Goal: Task Accomplishment & Management: Complete application form

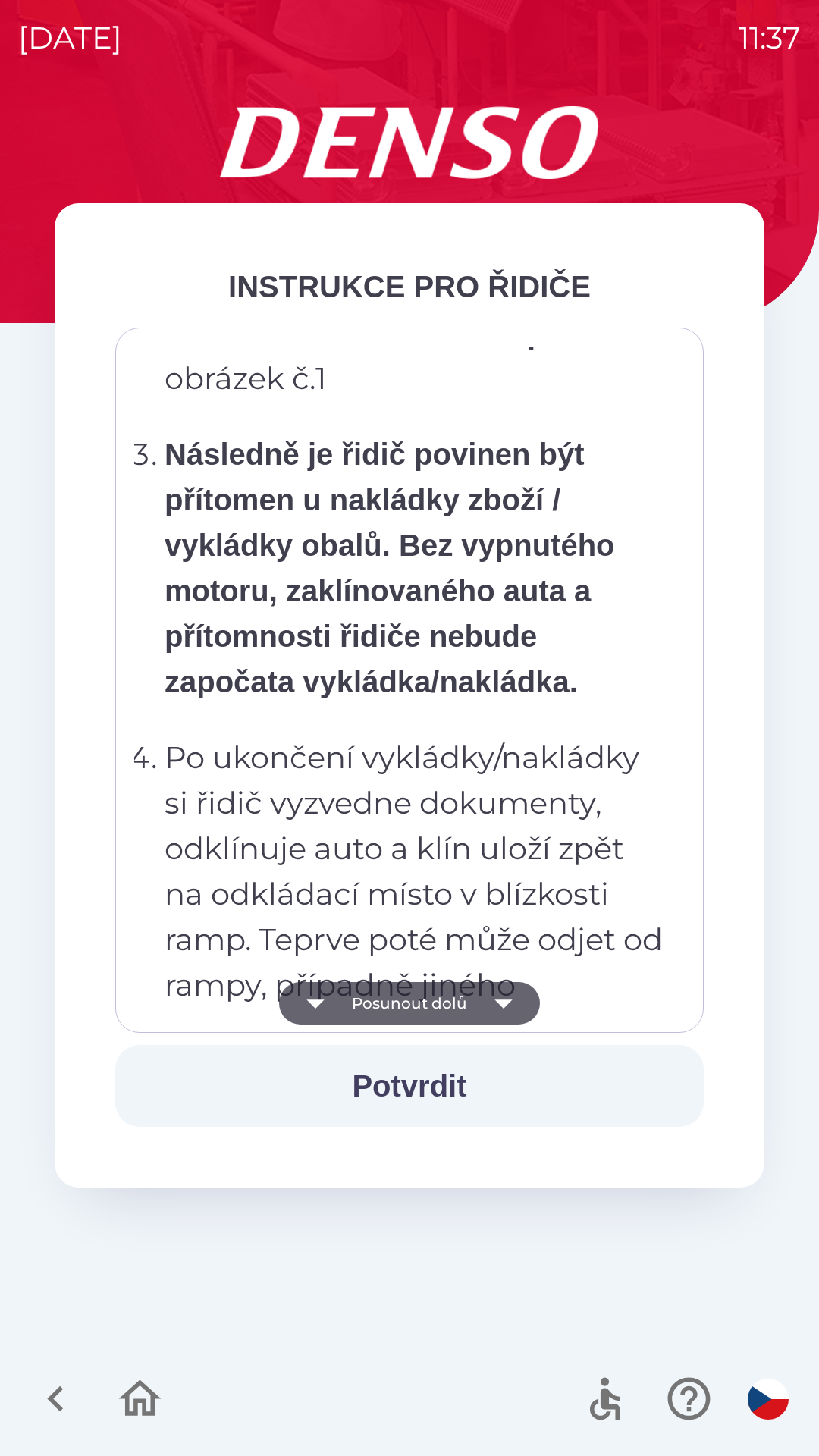
scroll to position [8520, 0]
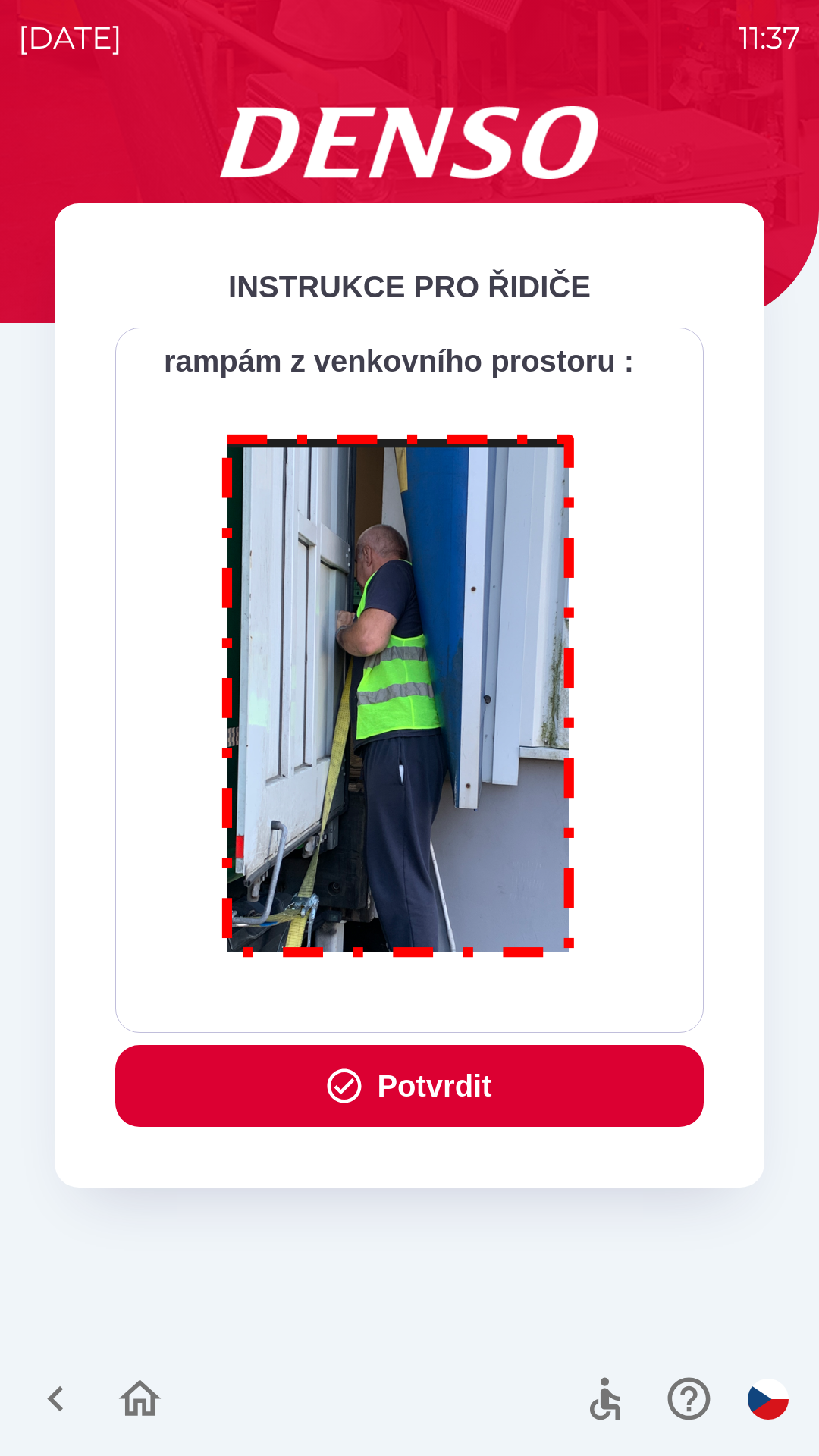
click at [440, 1082] on button "Potvrdit" at bounding box center [409, 1085] width 588 height 82
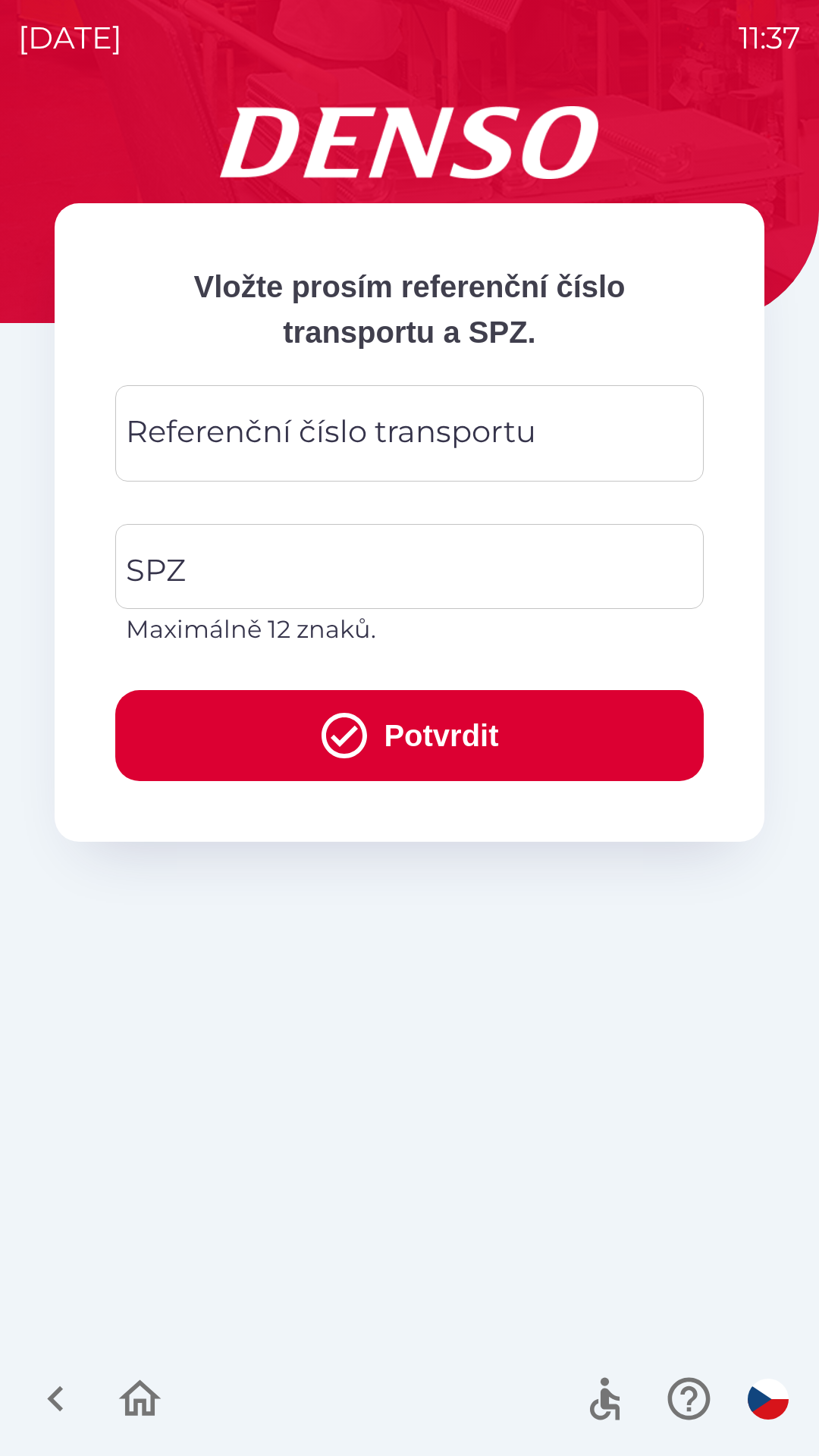
click at [426, 416] on div "Referenční číslo transportu Referenční číslo transportu" at bounding box center [409, 432] width 588 height 96
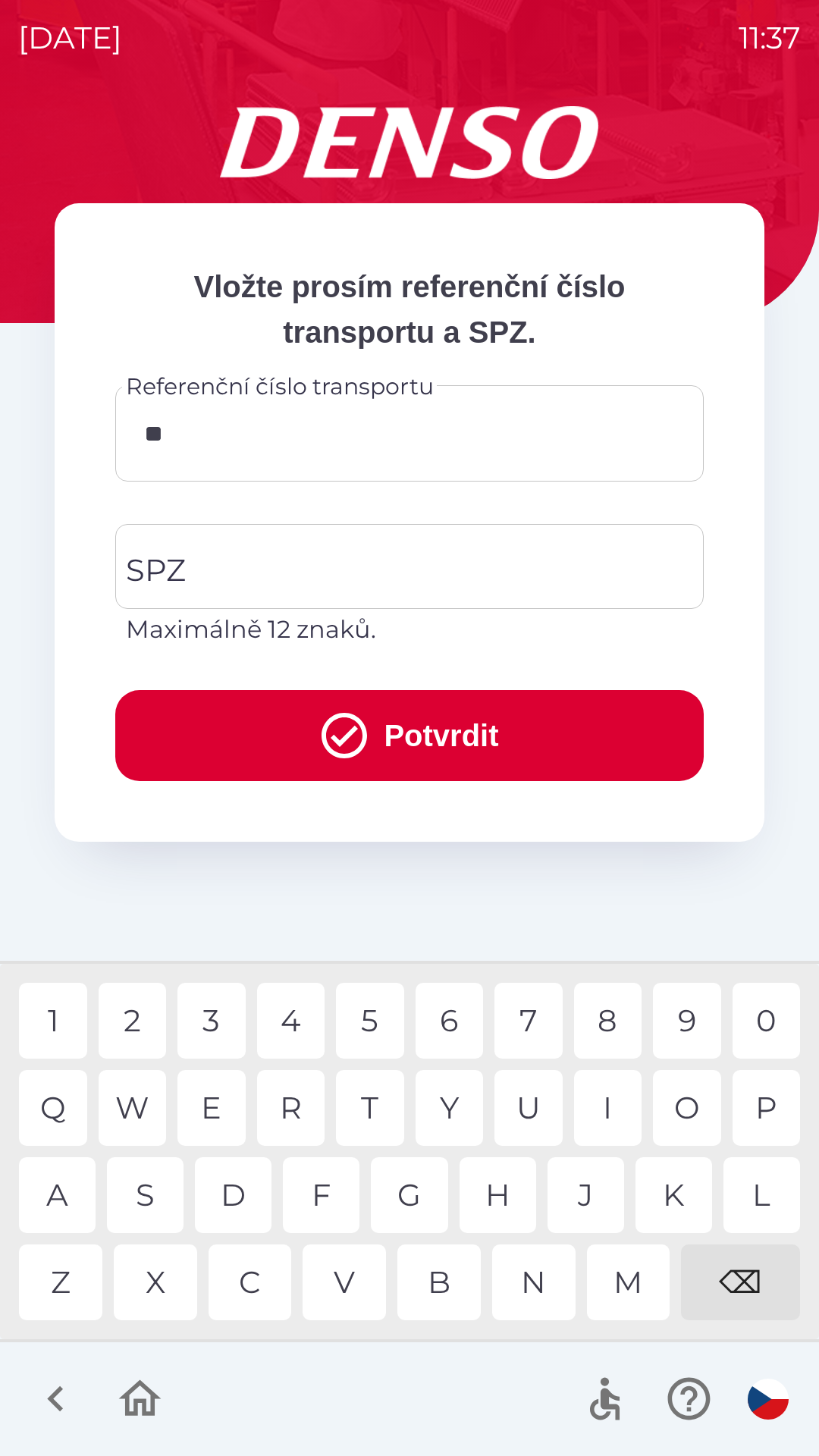
click at [762, 1008] on div "0" at bounding box center [767, 1020] width 68 height 76
click at [305, 1017] on div "4" at bounding box center [291, 1020] width 68 height 76
click at [773, 1002] on div "0" at bounding box center [767, 1020] width 68 height 76
type input "*******"
click at [756, 1013] on div "0" at bounding box center [767, 1020] width 68 height 76
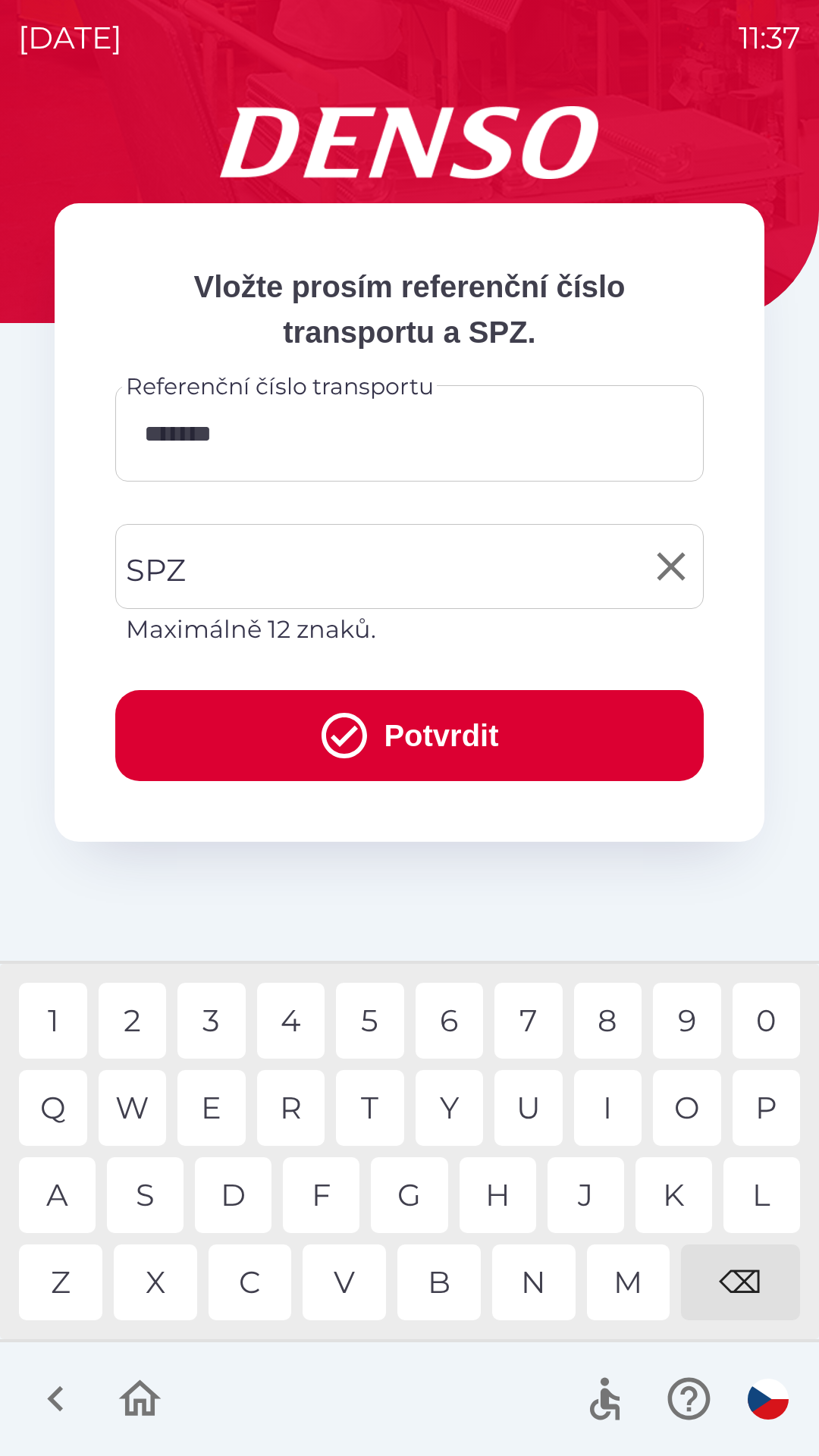
click at [332, 554] on input "SPZ" at bounding box center [397, 566] width 552 height 71
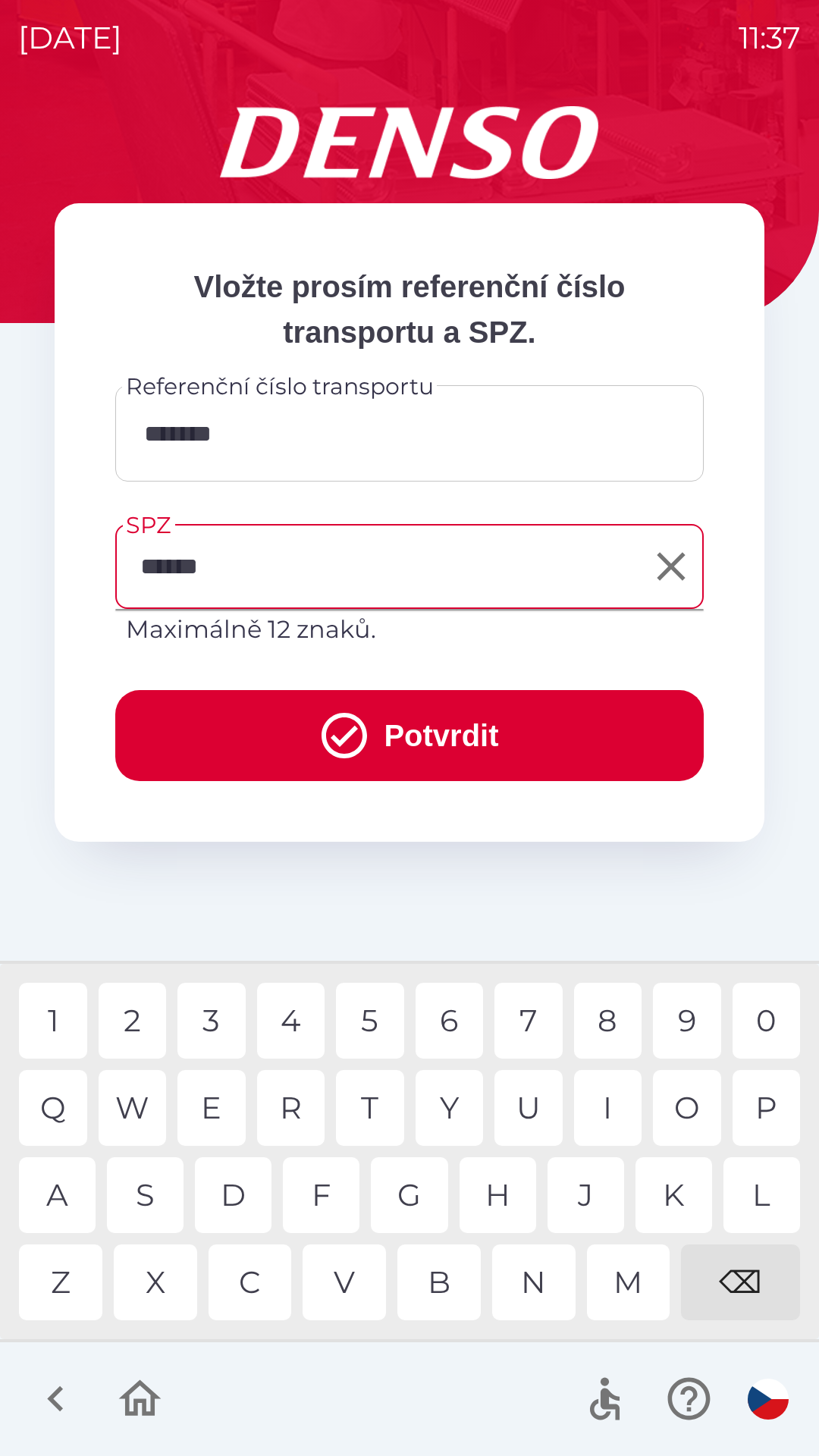
type input "*******"
click at [423, 743] on button "Potvrdit" at bounding box center [409, 735] width 588 height 91
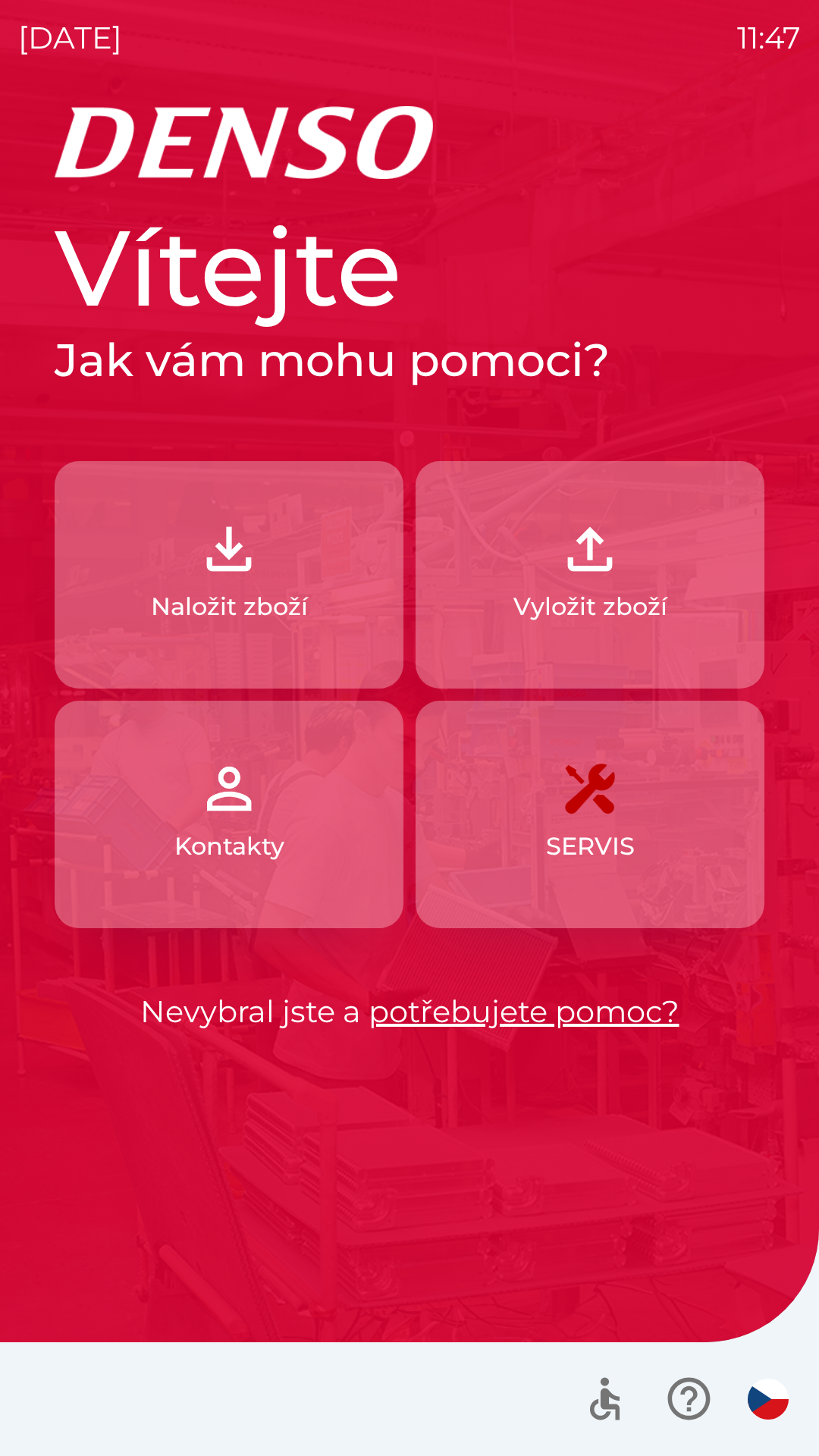
click at [251, 571] on img "button" at bounding box center [229, 549] width 67 height 67
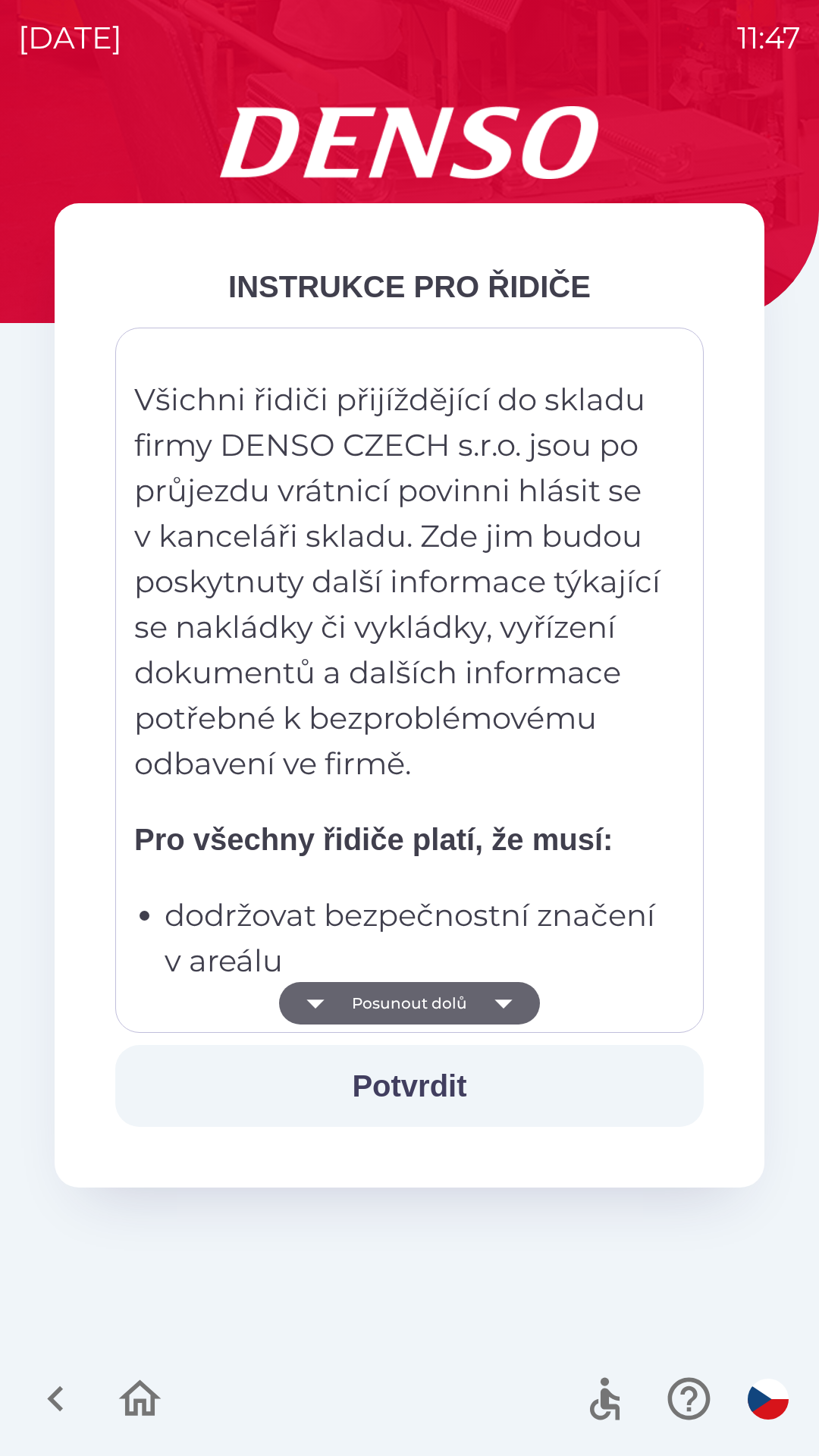
click at [485, 996] on icon "button" at bounding box center [503, 1003] width 42 height 42
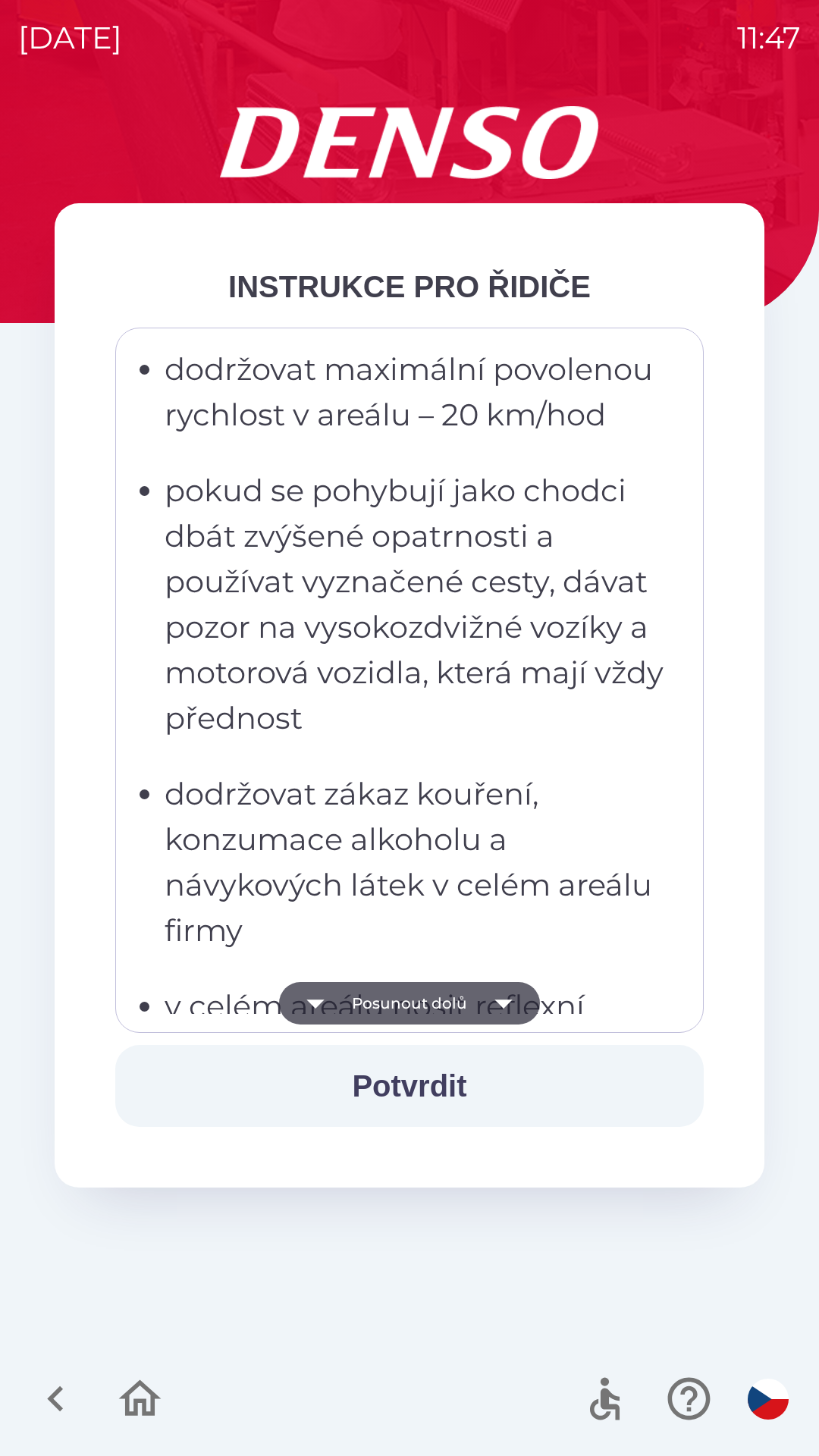
click at [479, 996] on button "Posunout dolů" at bounding box center [409, 1003] width 260 height 42
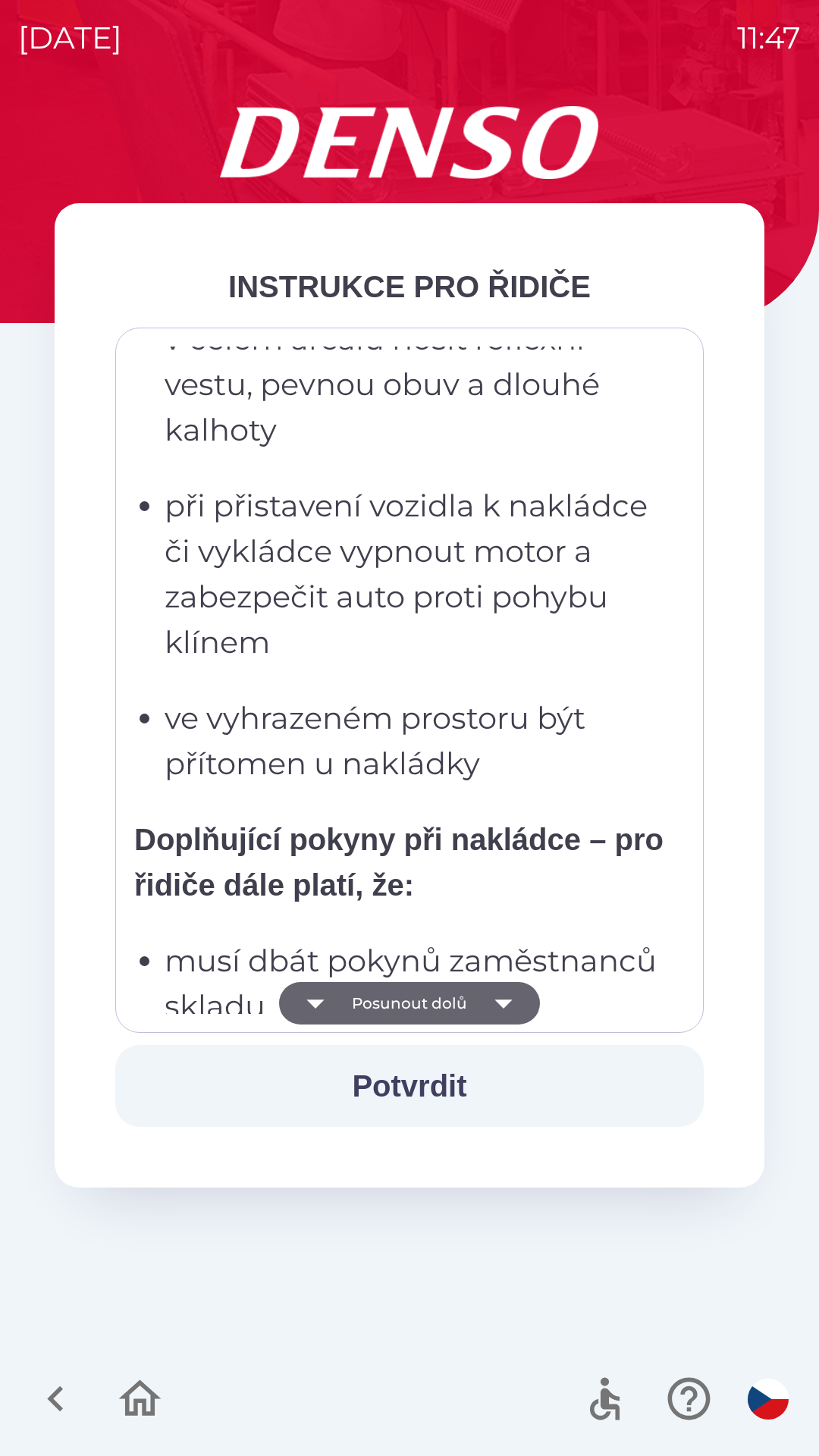
click at [484, 999] on icon "button" at bounding box center [503, 1003] width 42 height 42
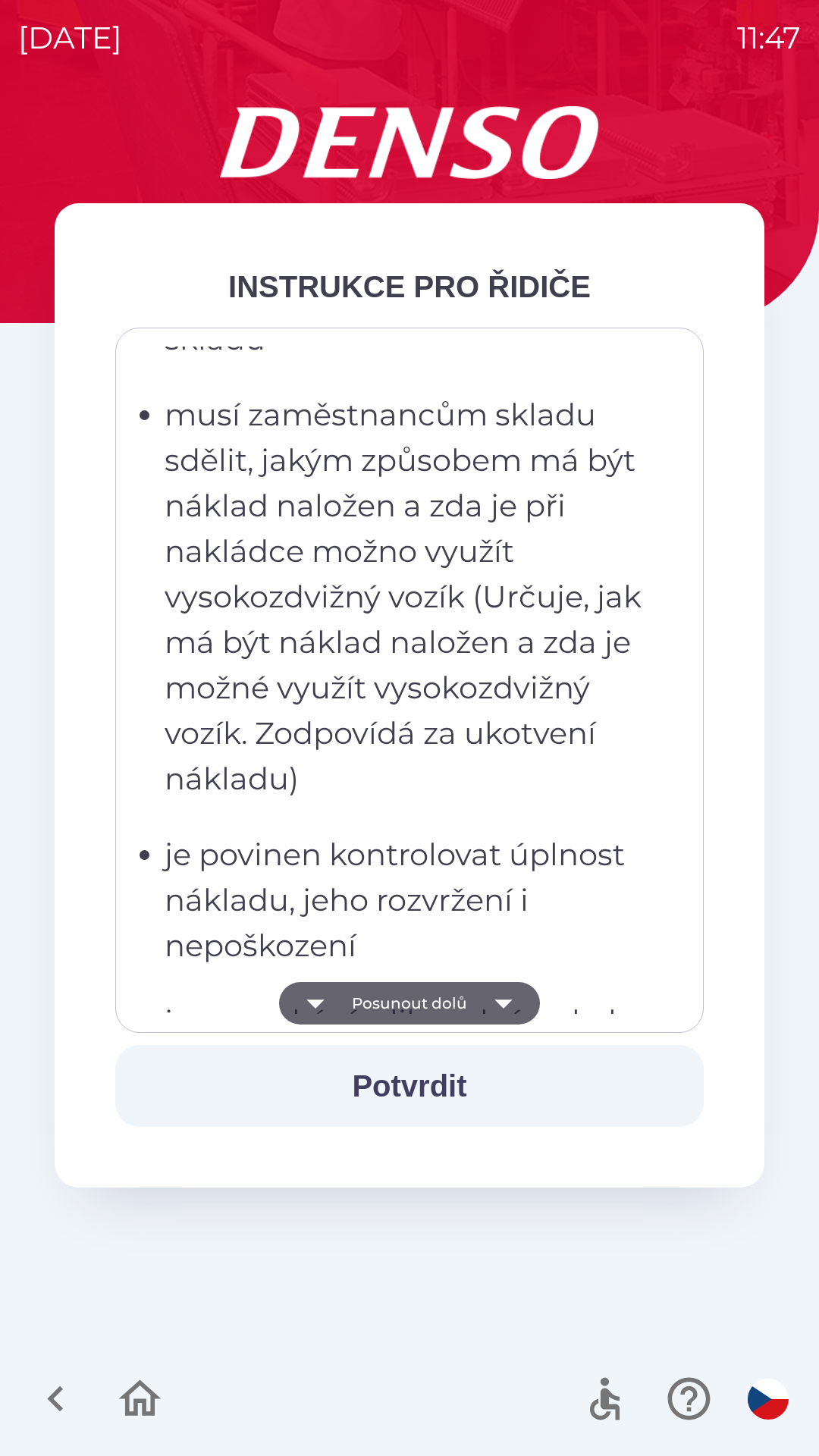
click at [482, 1006] on icon "button" at bounding box center [503, 1003] width 42 height 42
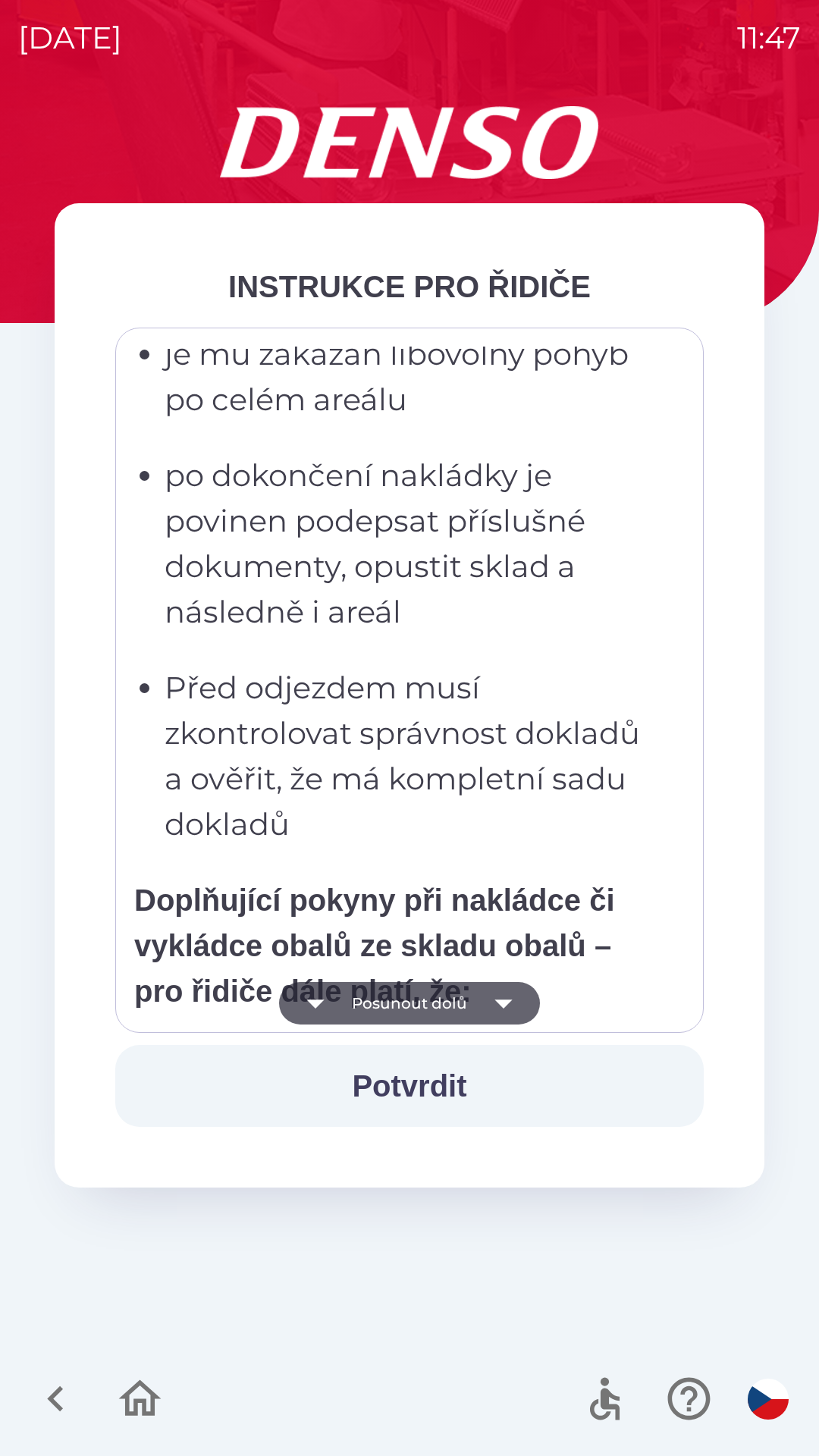
click at [495, 1001] on icon "button" at bounding box center [503, 1004] width 17 height 9
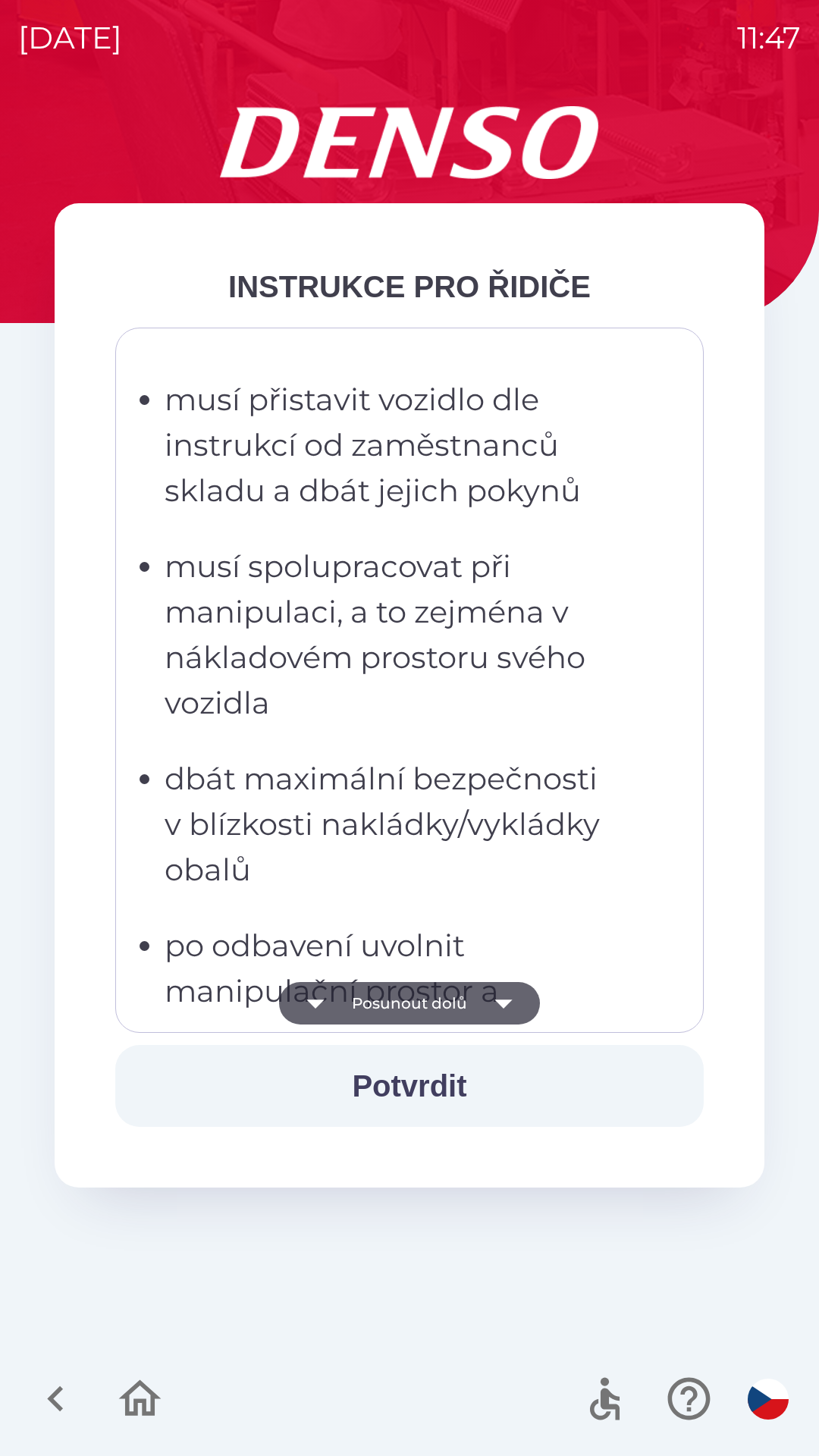
click at [505, 1002] on icon "button" at bounding box center [503, 1004] width 17 height 9
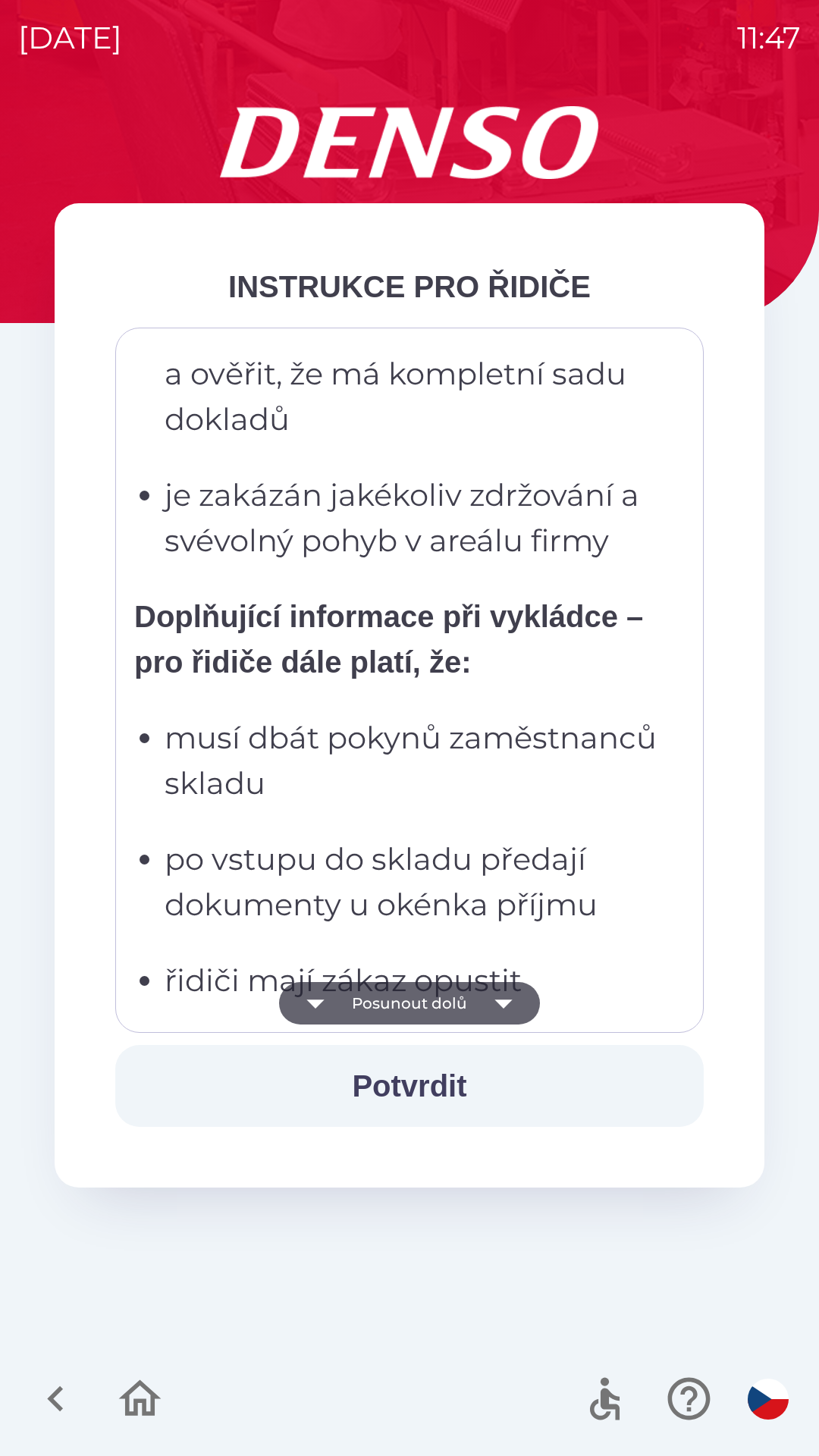
click at [502, 1002] on icon "button" at bounding box center [503, 1004] width 17 height 9
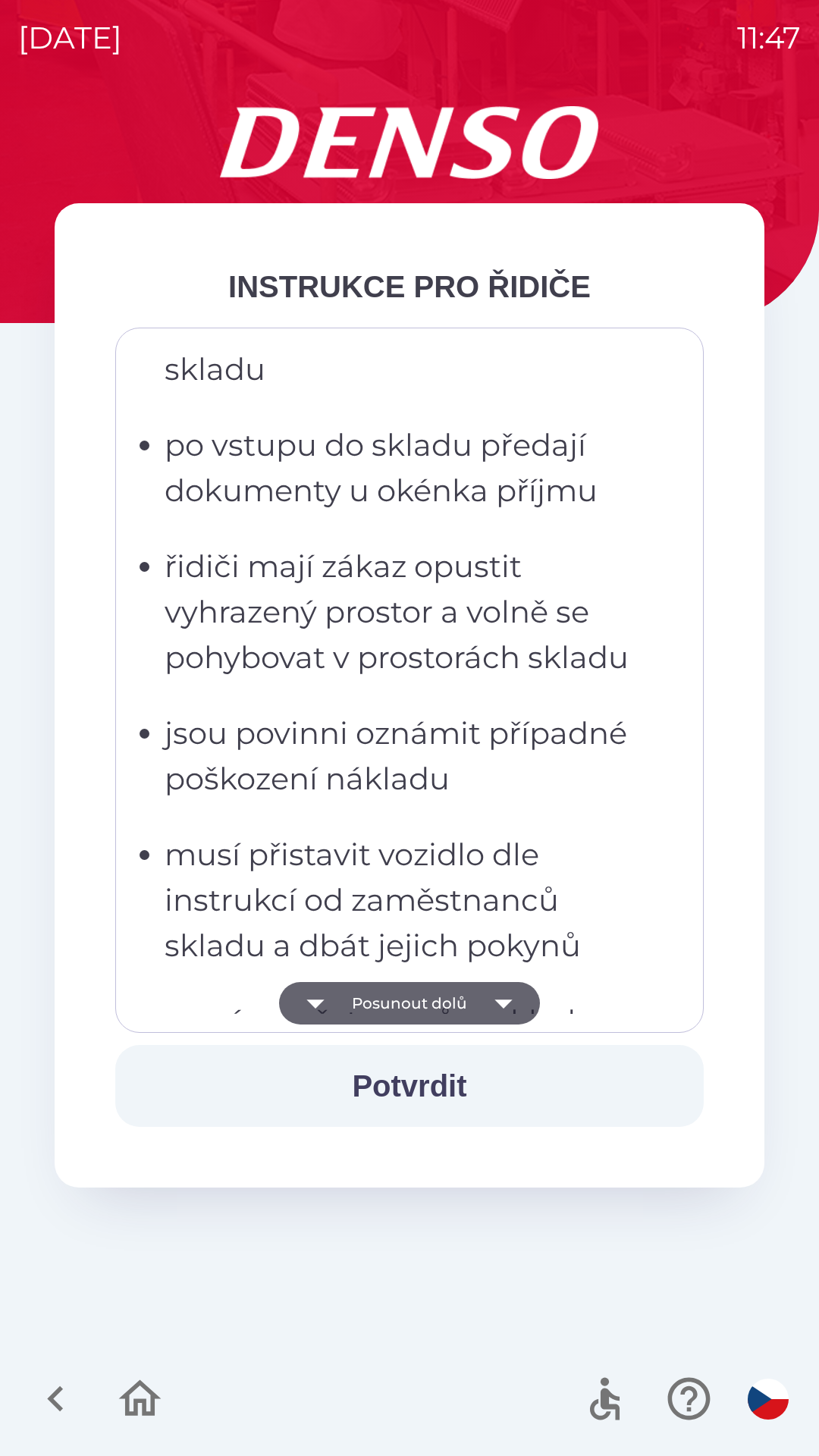
click at [482, 996] on icon "button" at bounding box center [503, 1003] width 42 height 42
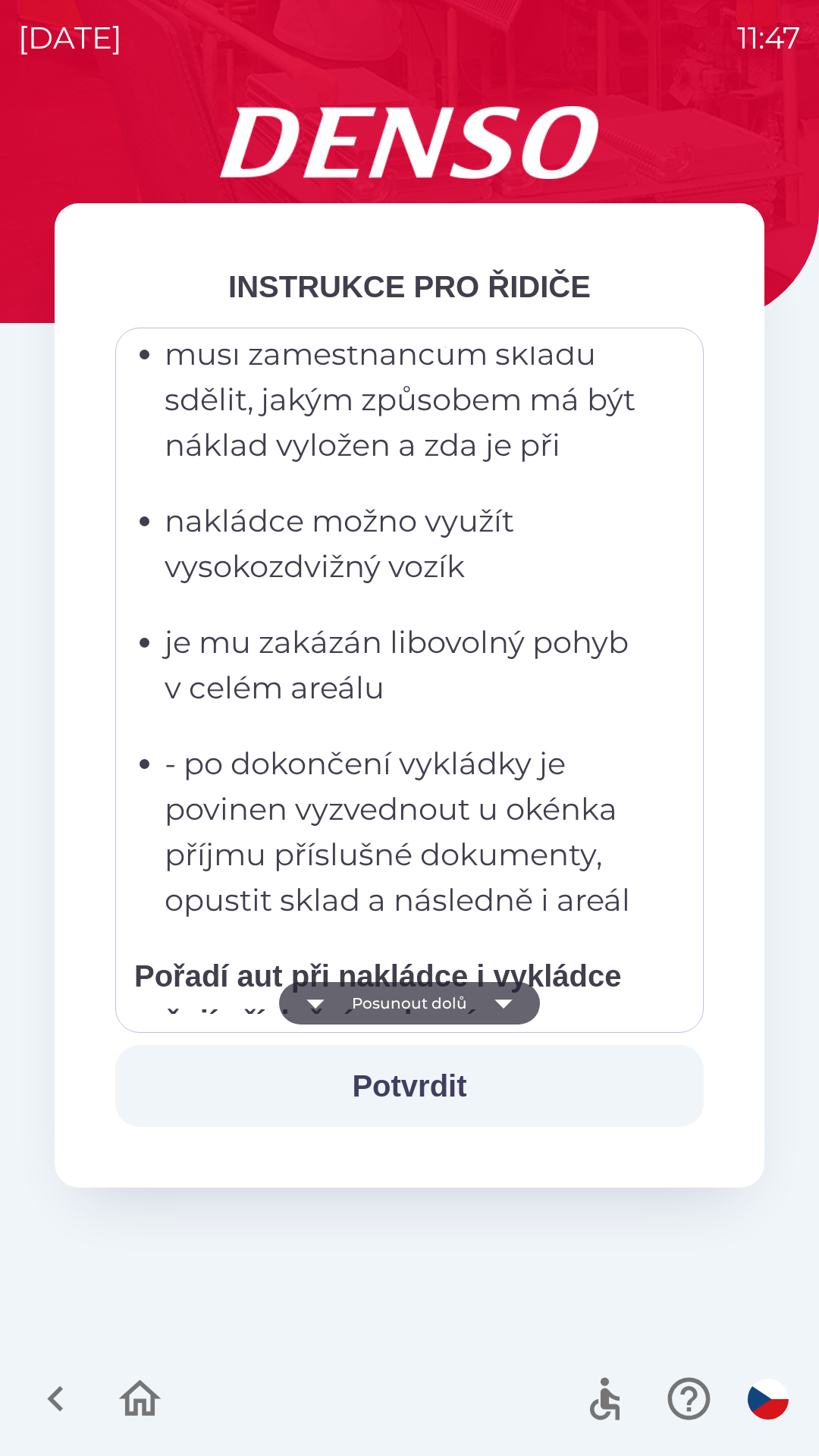
click at [466, 1002] on button "Posunout dolů" at bounding box center [409, 1003] width 260 height 42
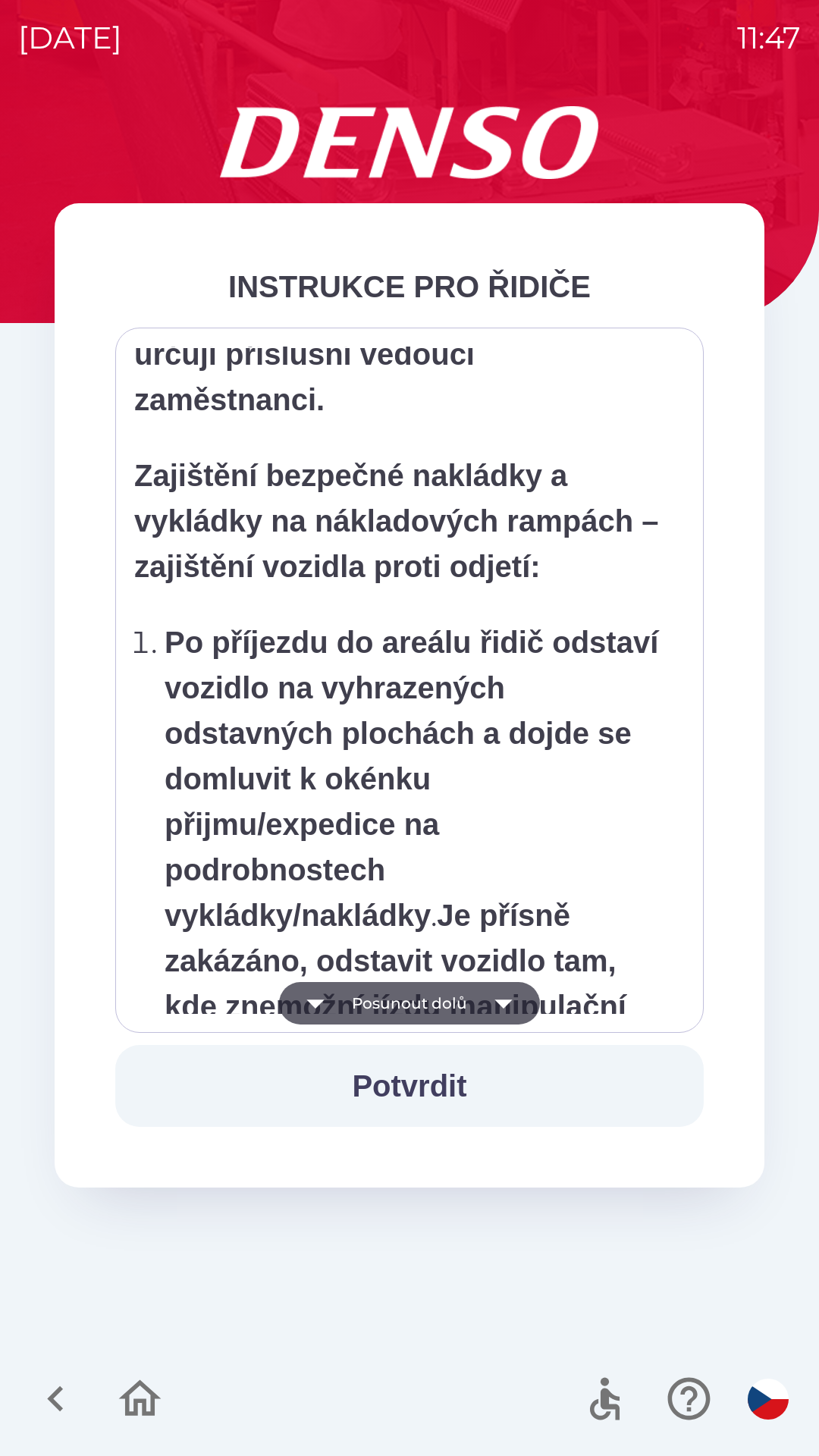
click at [457, 1009] on button "Posunout dolů" at bounding box center [409, 1003] width 260 height 42
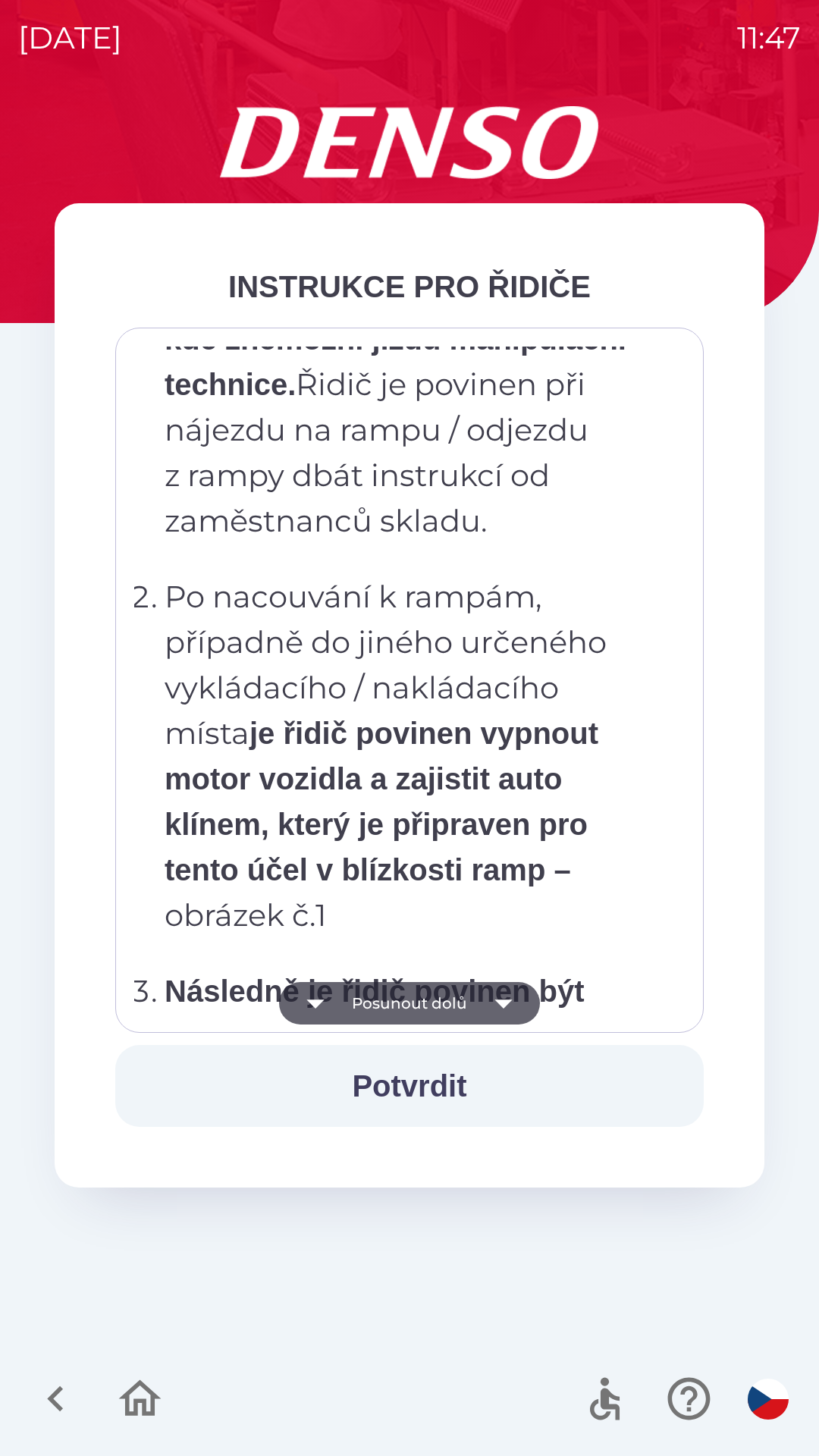
click at [502, 999] on icon "button" at bounding box center [503, 1003] width 42 height 42
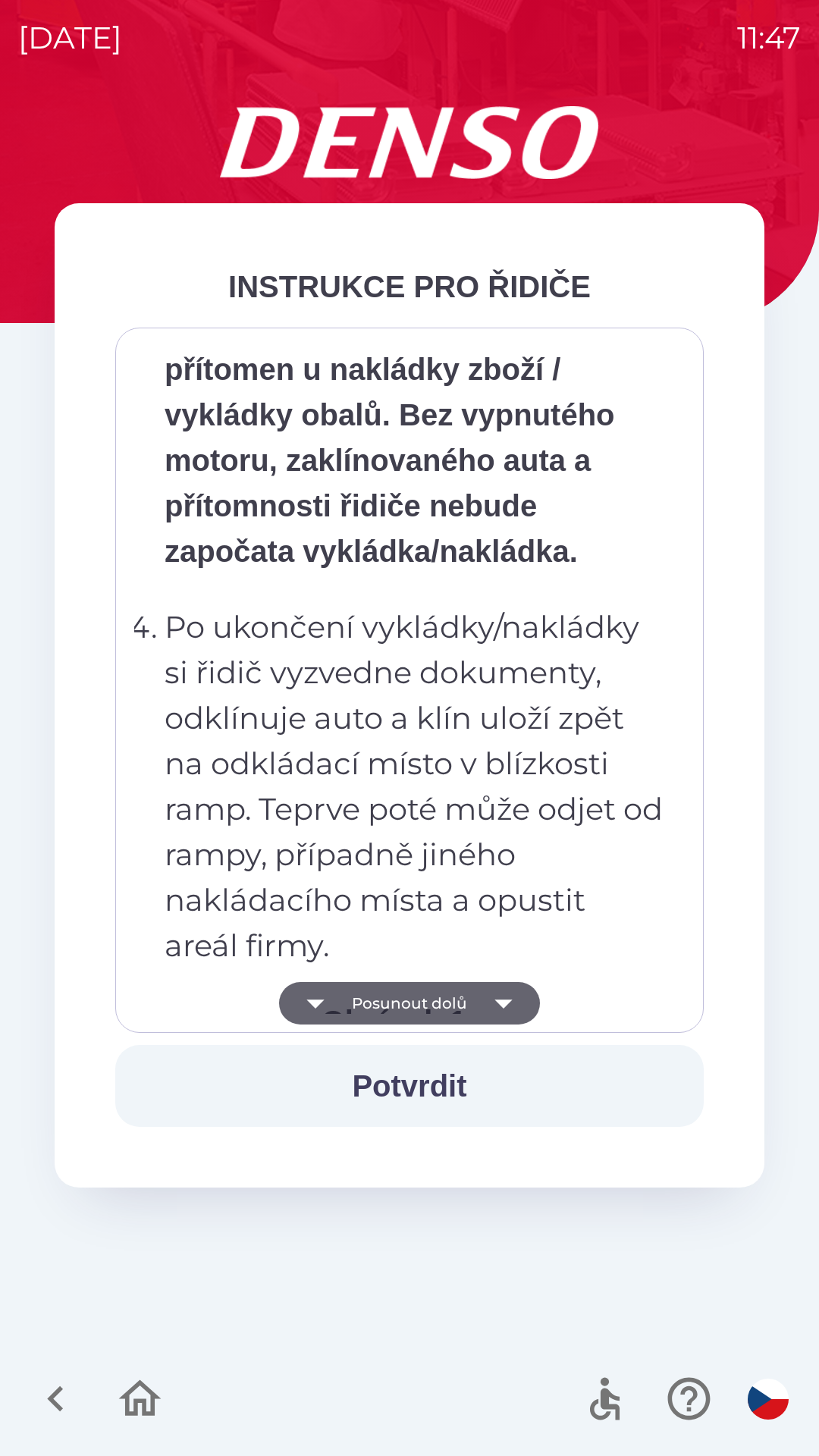
click at [505, 1000] on icon "button" at bounding box center [503, 1004] width 17 height 9
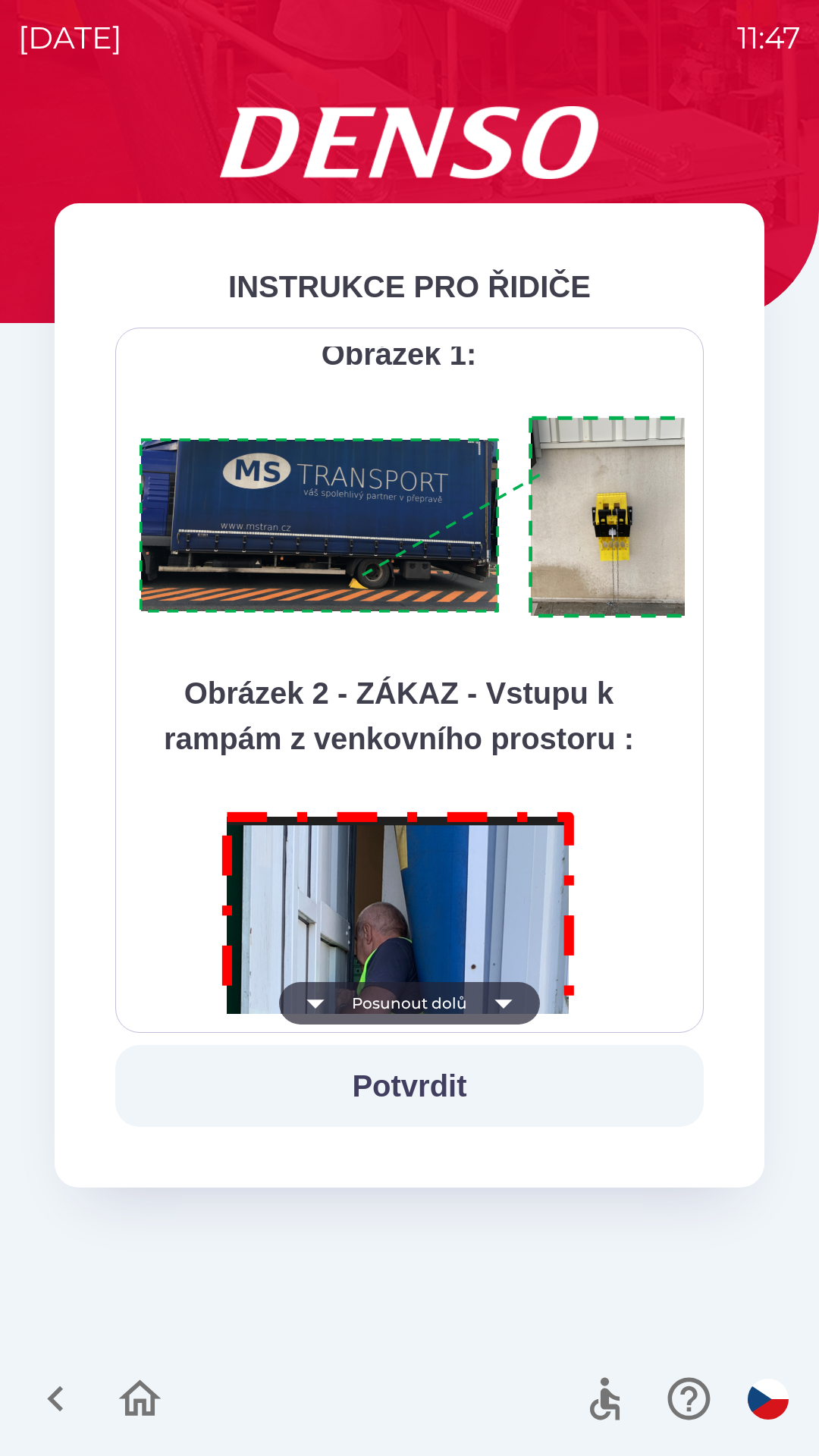
click at [496, 1006] on icon "button" at bounding box center [503, 1003] width 42 height 42
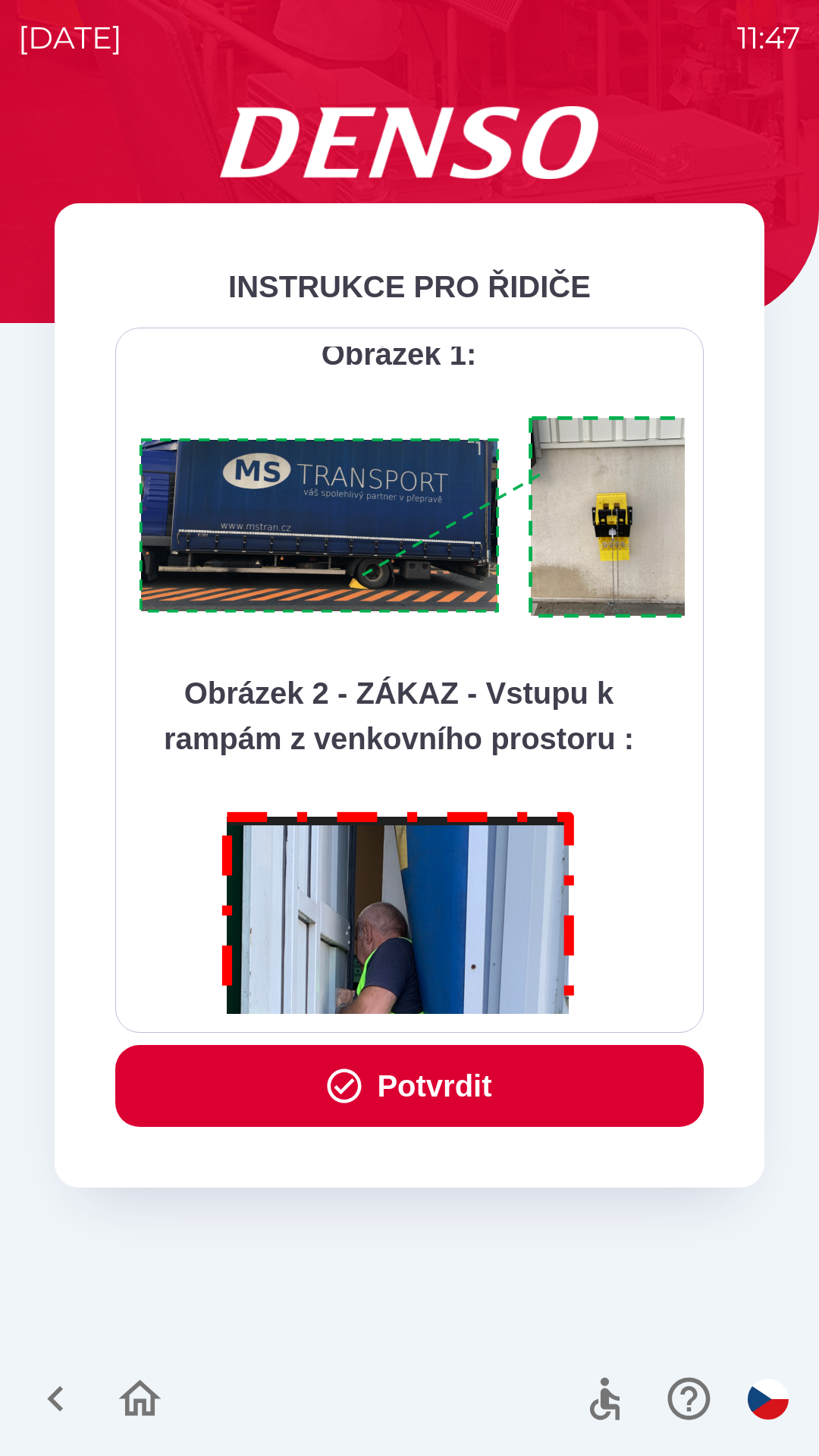
scroll to position [8520, 0]
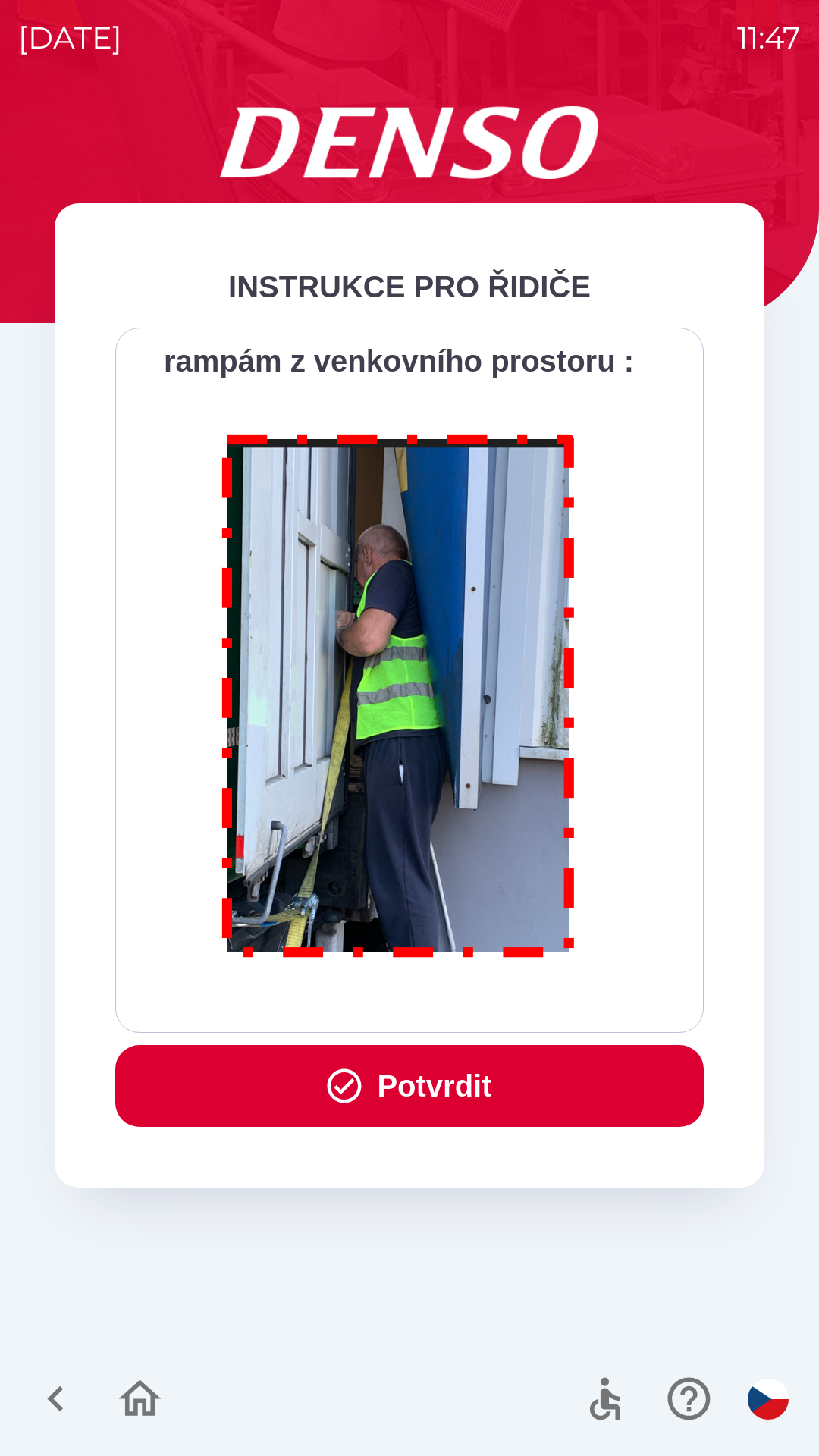
click at [492, 1015] on div "Všichni řidiči přijíždějící do skladu firmy DENSO CZECH s.r.o. jsou po průjezdu…" at bounding box center [409, 679] width 588 height 705
click at [494, 1006] on div "Všichni řidiči přijíždějící do skladu firmy DENSO CZECH s.r.o. jsou po průjezdu…" at bounding box center [409, 680] width 551 height 667
click at [486, 1086] on button "Potvrdit" at bounding box center [409, 1085] width 588 height 82
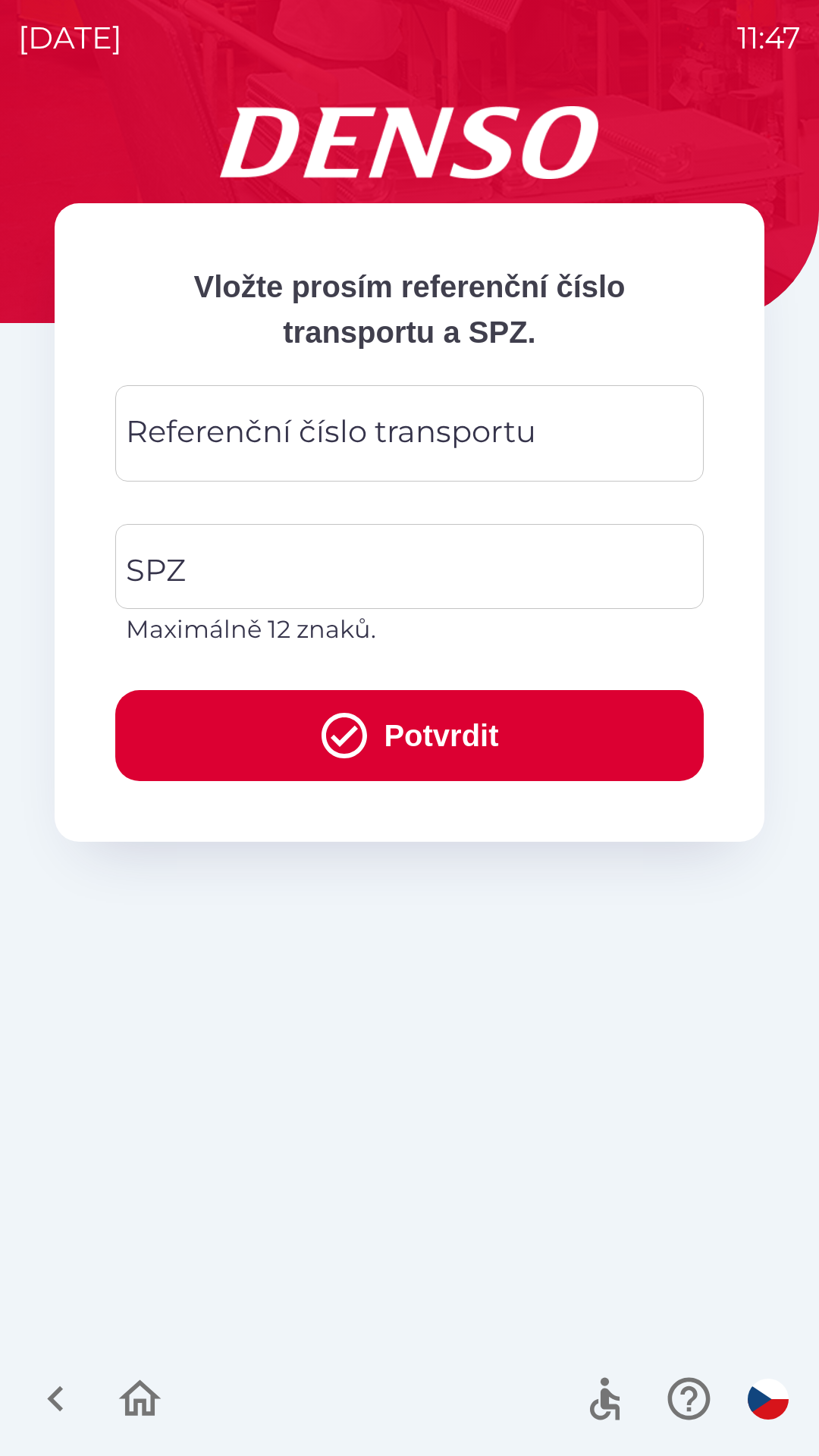
click at [341, 435] on div "Referenční číslo transportu Referenční číslo transportu" at bounding box center [409, 432] width 588 height 96
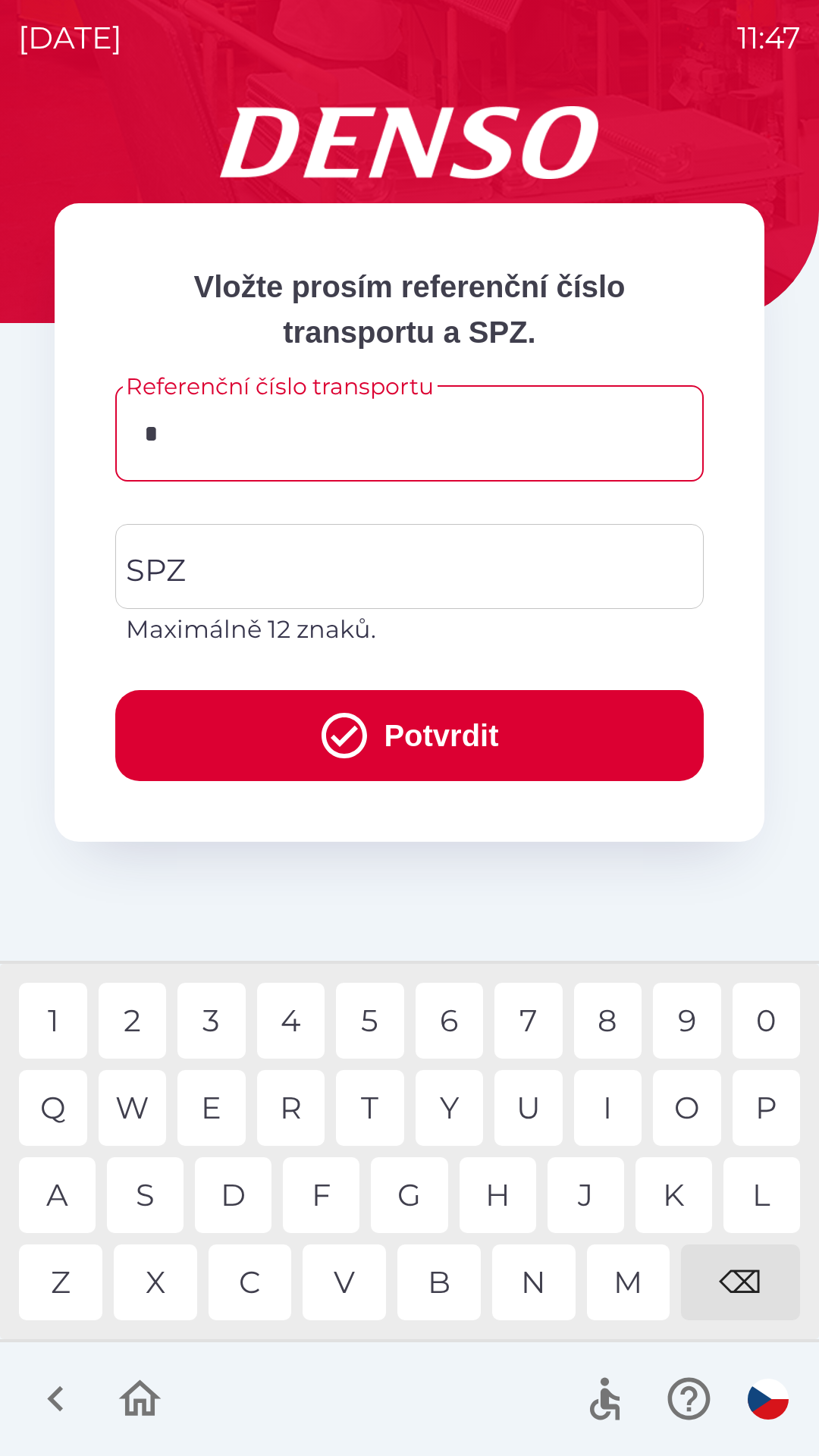
click at [213, 1013] on div "3" at bounding box center [212, 1020] width 68 height 76
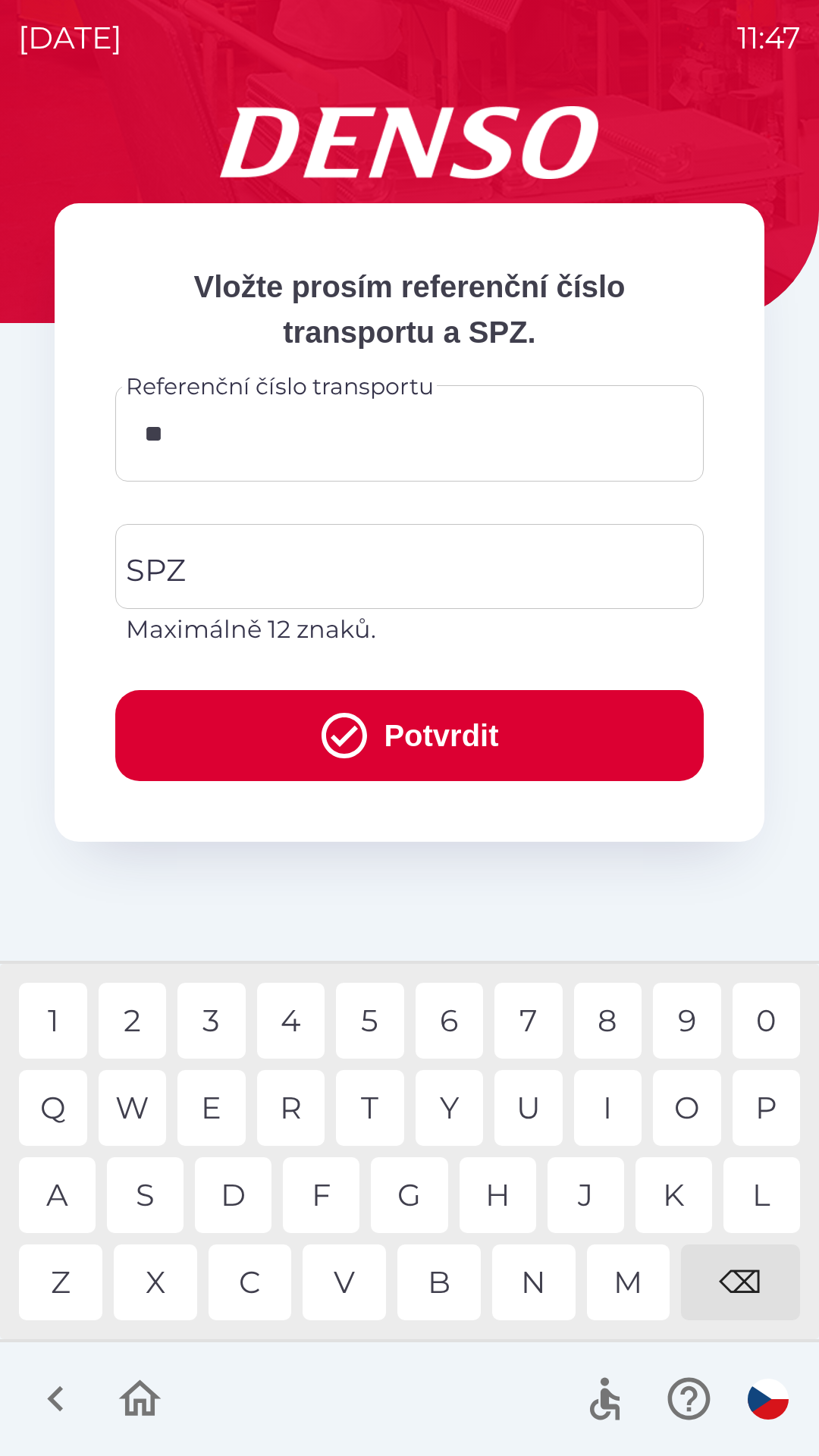
click at [292, 1003] on div "4" at bounding box center [291, 1020] width 68 height 76
click at [614, 1016] on div "8" at bounding box center [608, 1020] width 68 height 76
click at [135, 1026] on div "2" at bounding box center [132, 1020] width 68 height 76
type input "******"
click at [527, 1016] on div "7" at bounding box center [529, 1020] width 68 height 76
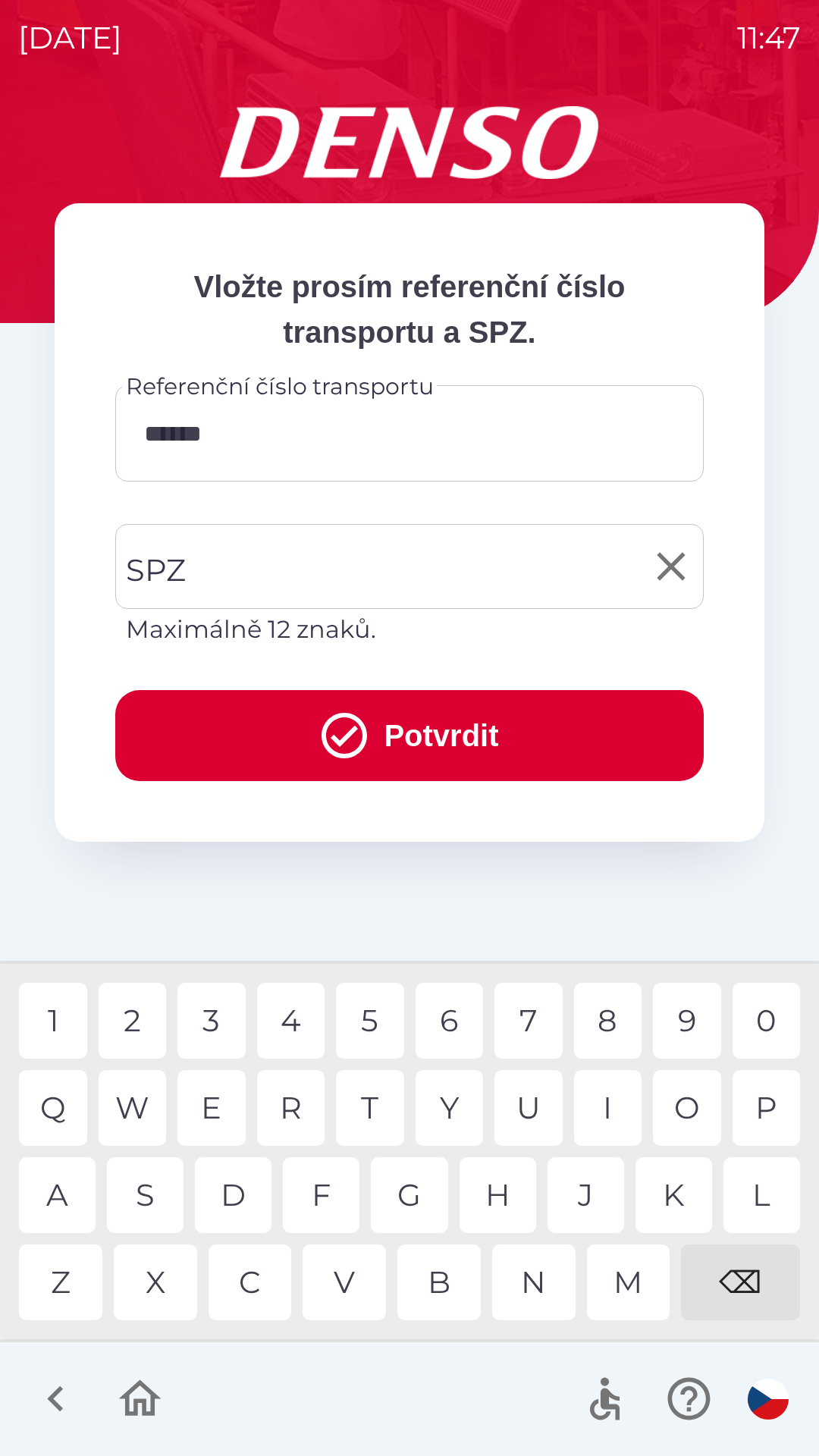
click at [278, 566] on input "SPZ" at bounding box center [397, 566] width 552 height 71
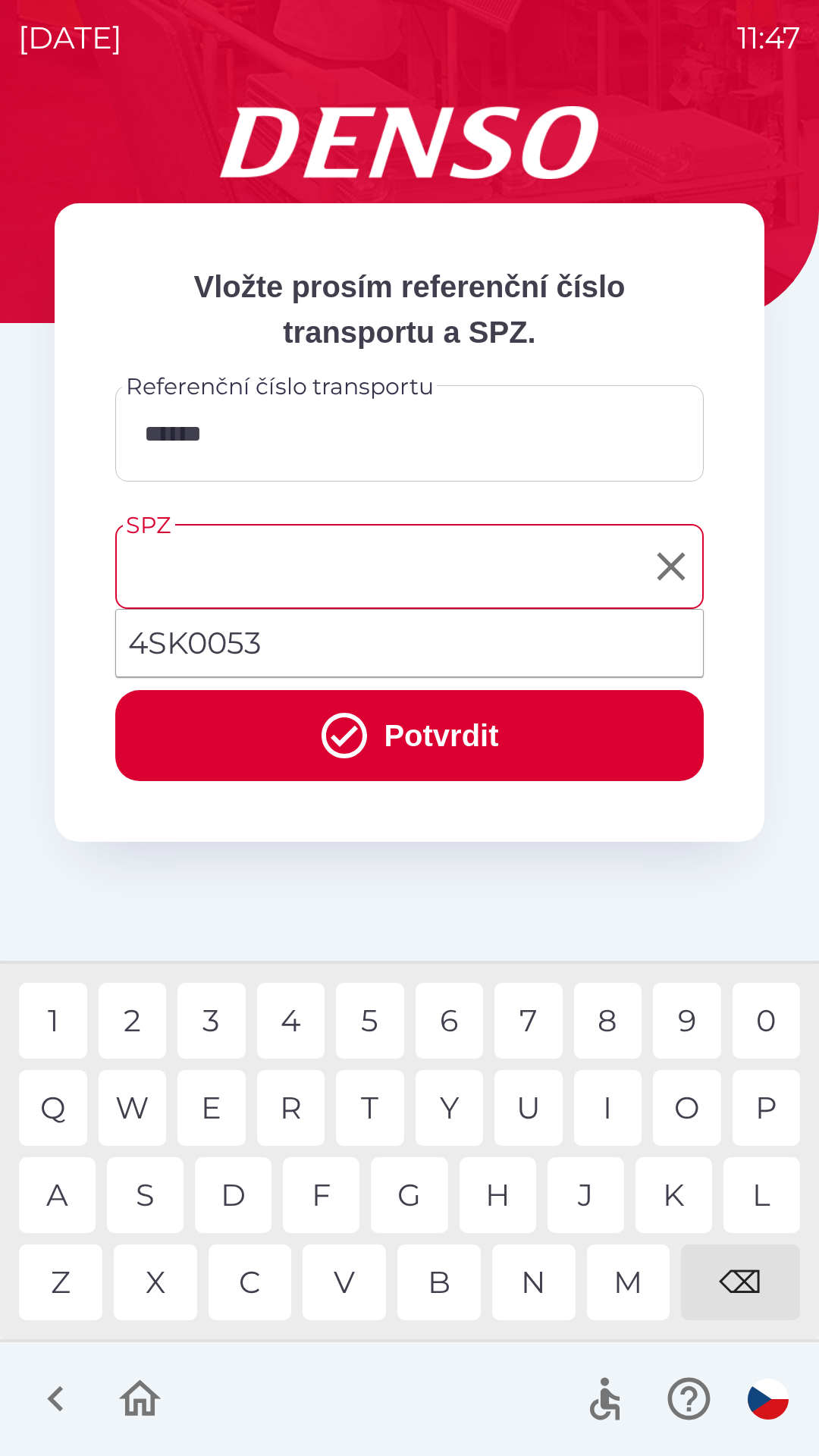
click at [293, 640] on li "4SK0053" at bounding box center [409, 642] width 587 height 55
type input "*******"
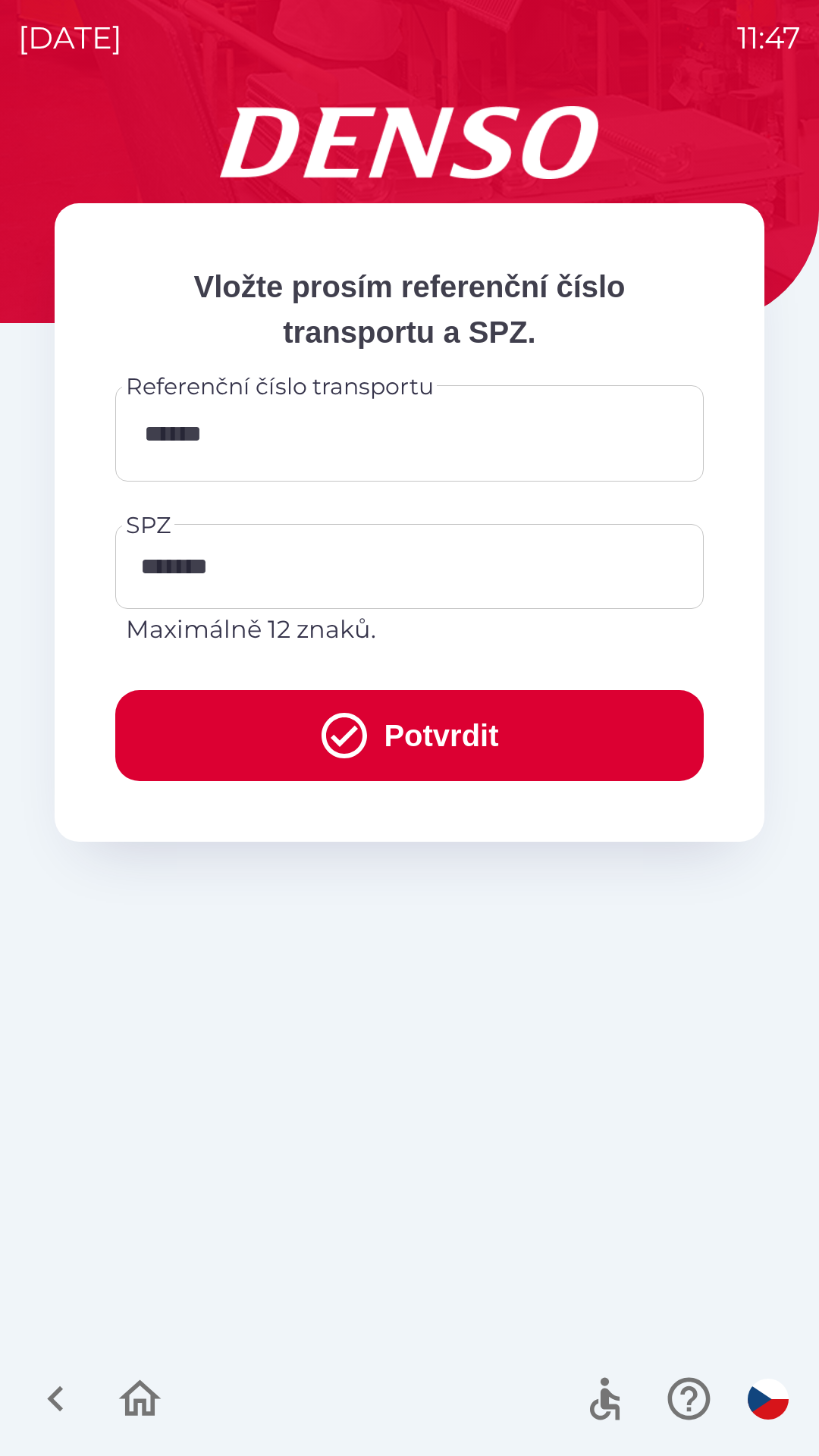
click at [386, 743] on button "Potvrdit" at bounding box center [409, 735] width 588 height 91
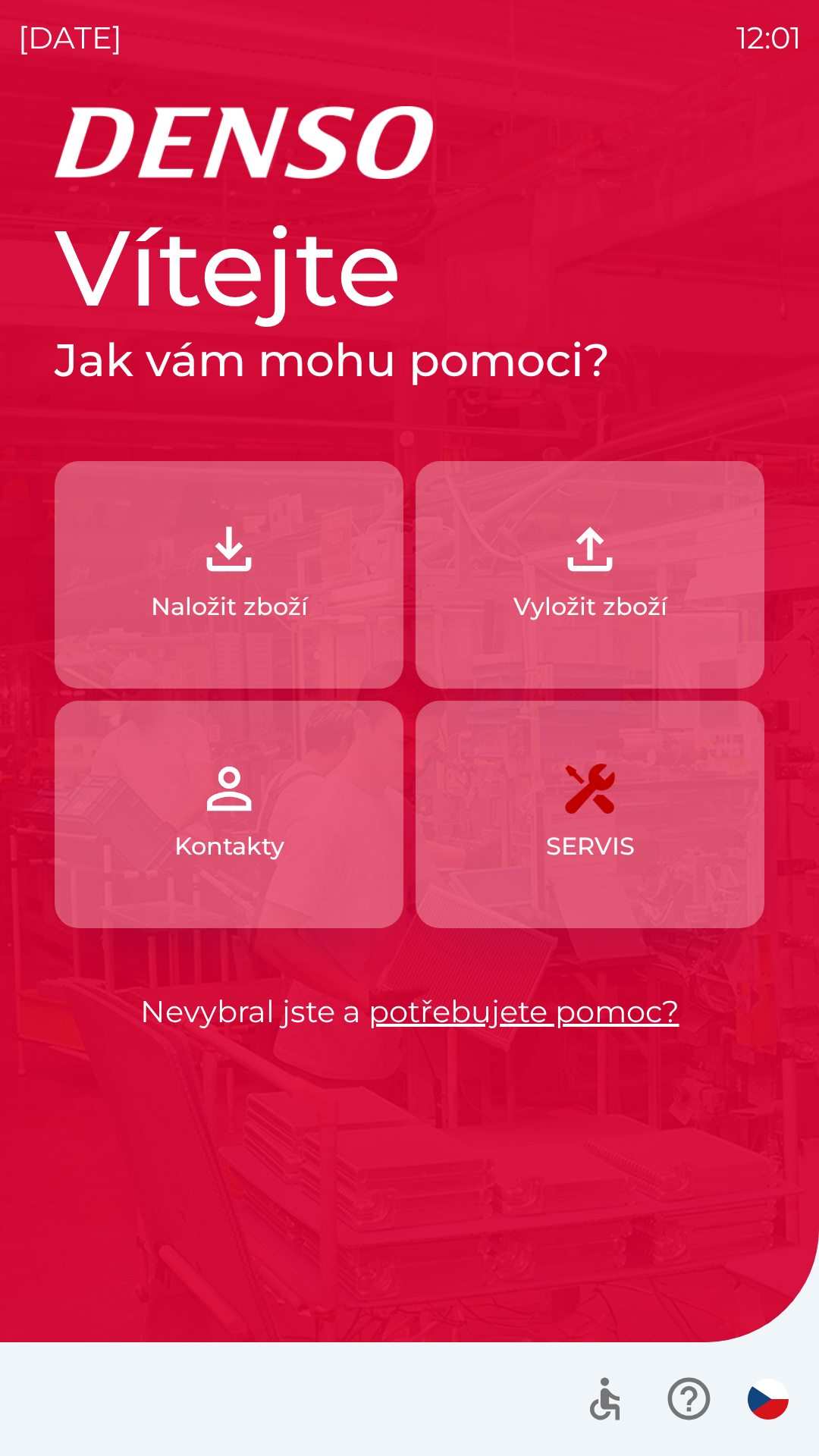
click at [228, 576] on img "button" at bounding box center [229, 549] width 67 height 67
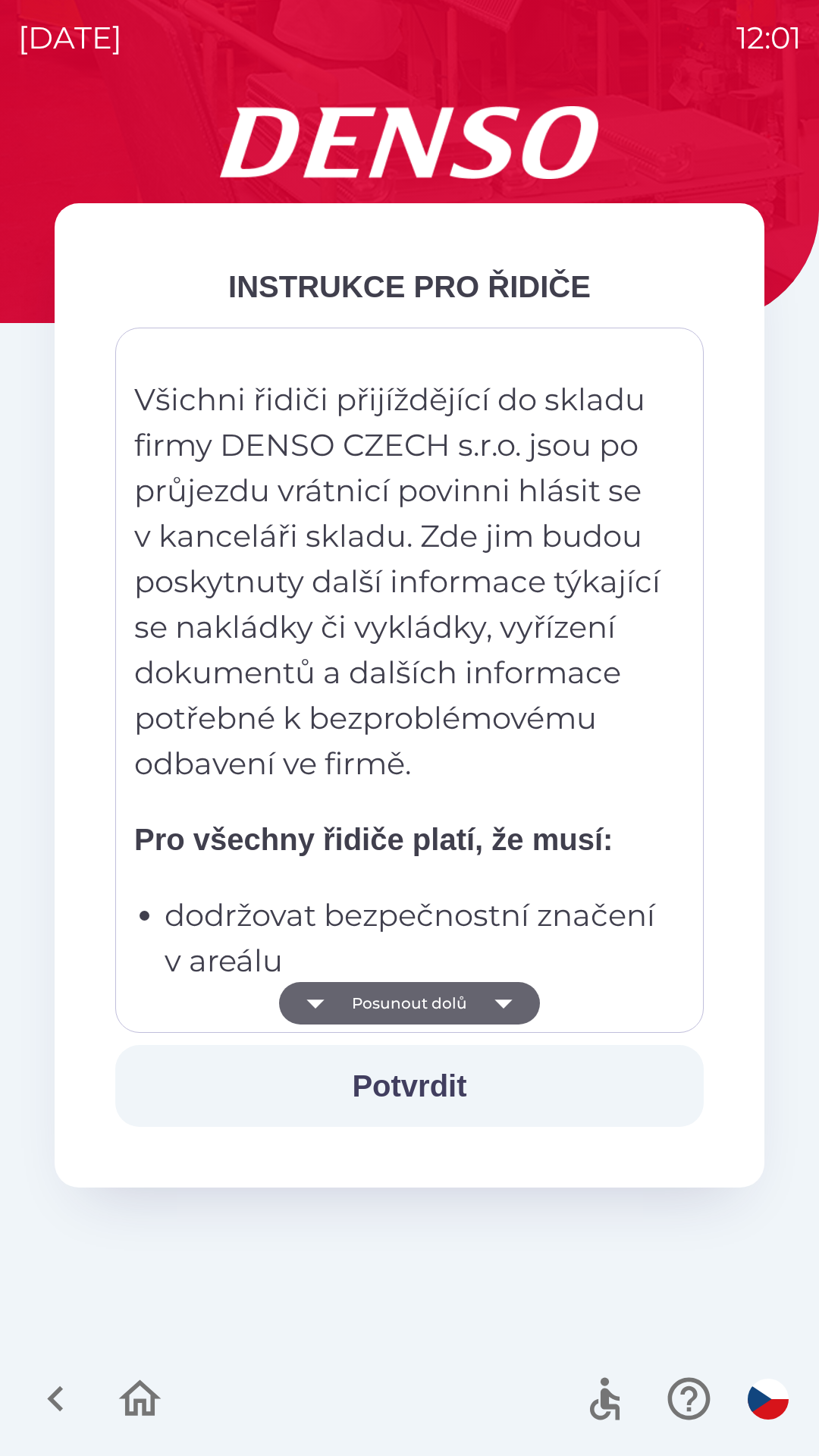
click at [344, 996] on button "Posunout dolů" at bounding box center [409, 1003] width 260 height 42
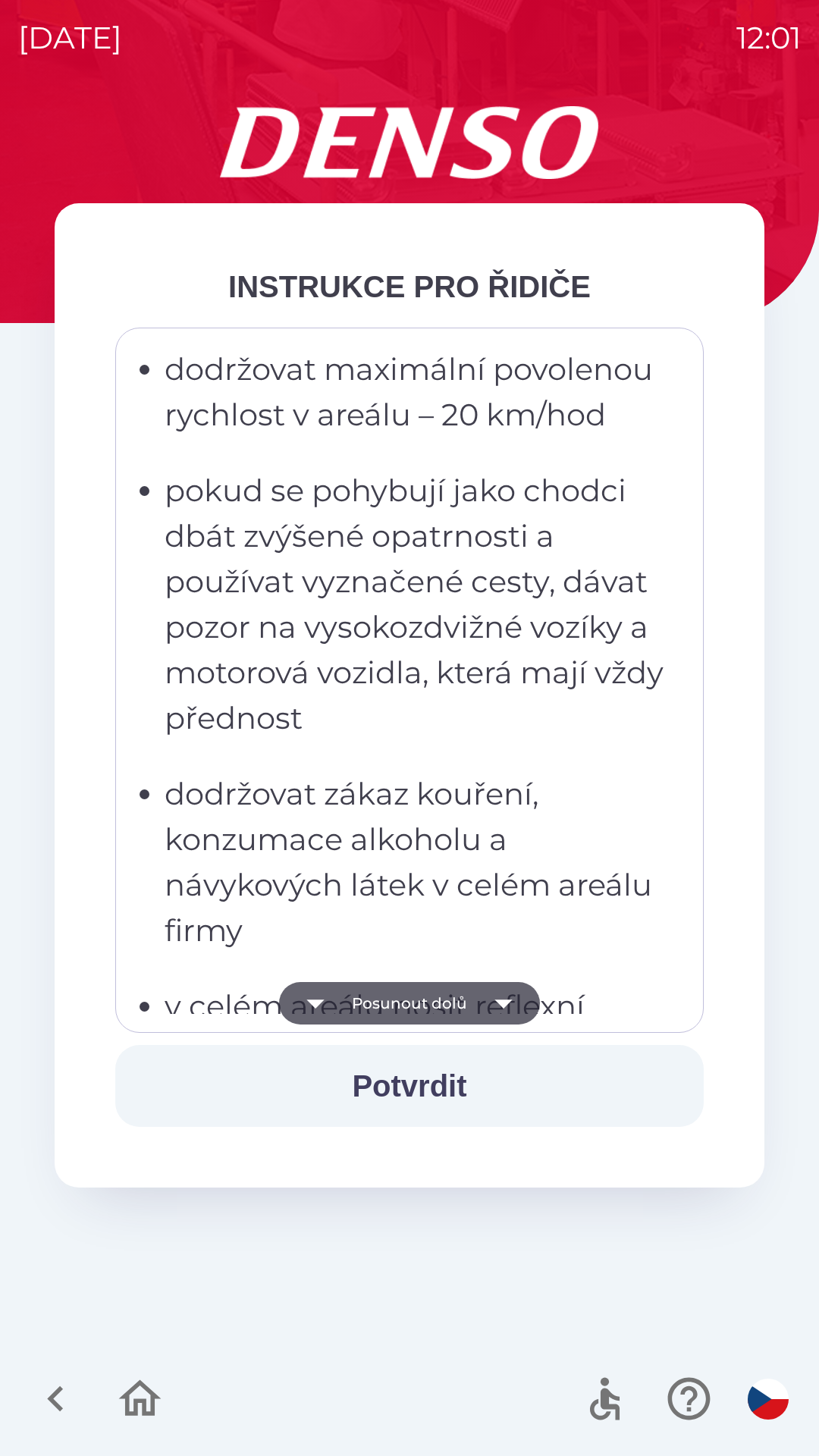
click at [334, 1004] on icon "button" at bounding box center [314, 1003] width 42 height 42
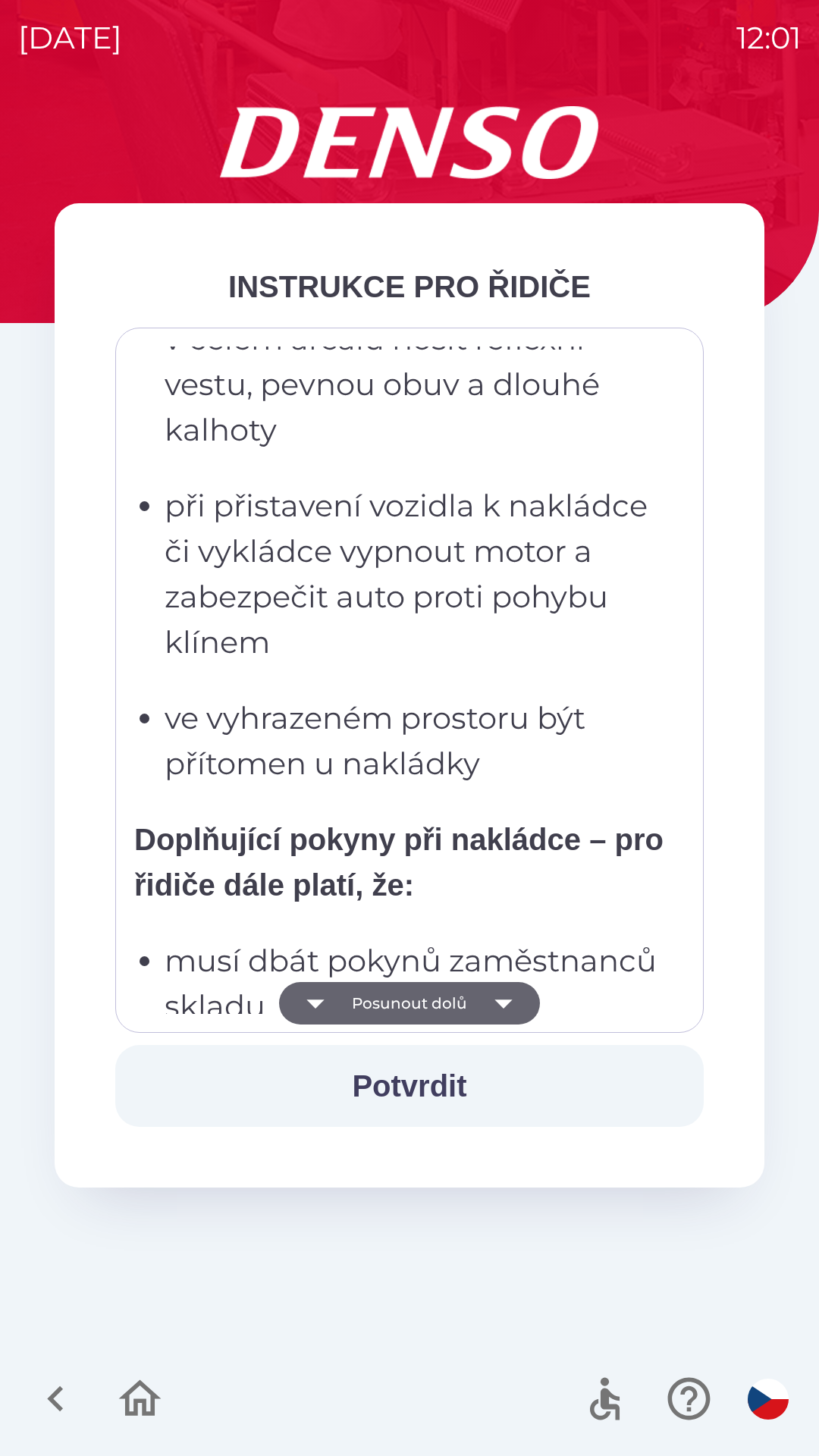
click at [327, 1006] on icon "button" at bounding box center [314, 1003] width 42 height 42
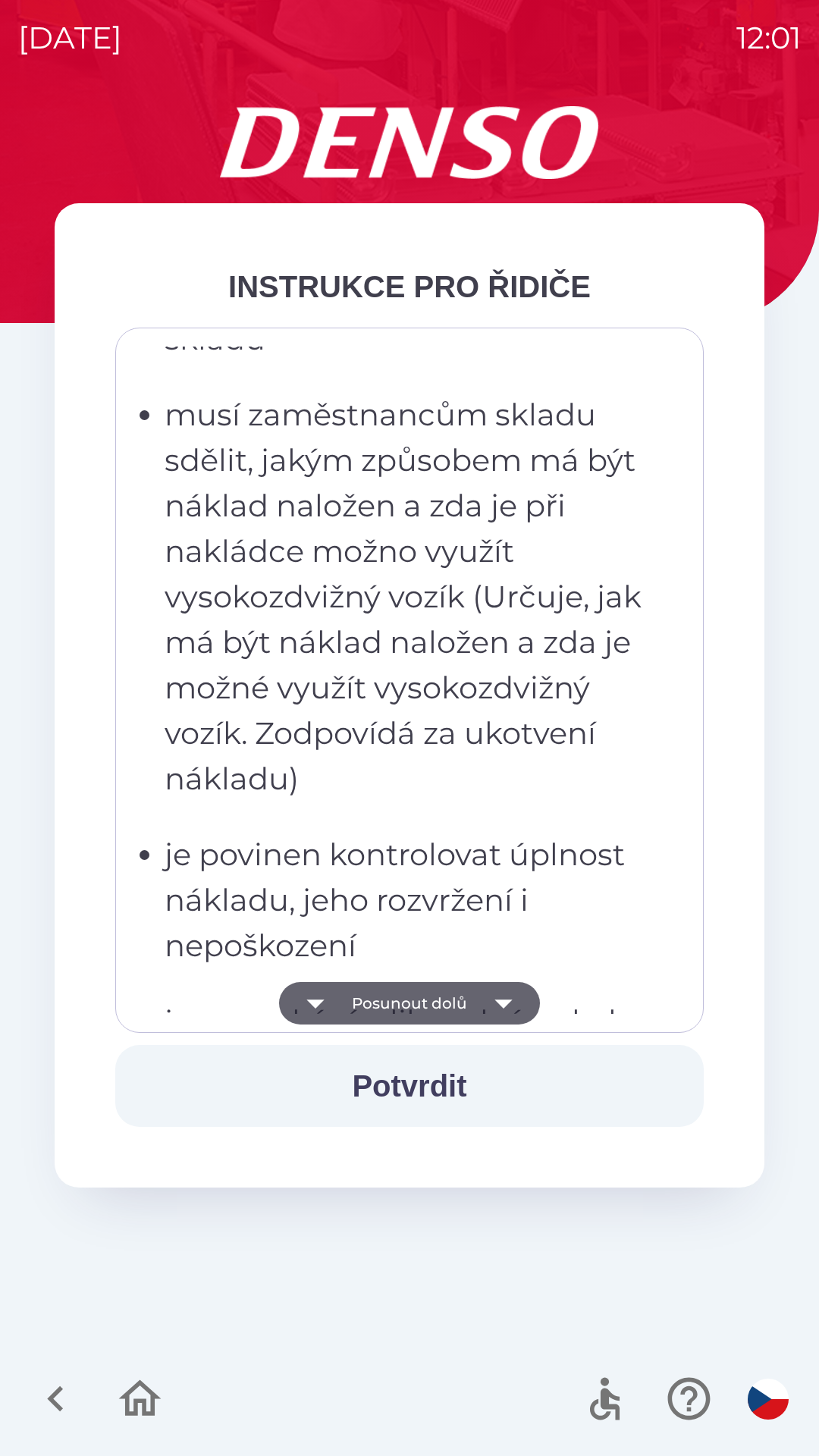
click at [328, 1006] on icon "button" at bounding box center [314, 1003] width 42 height 42
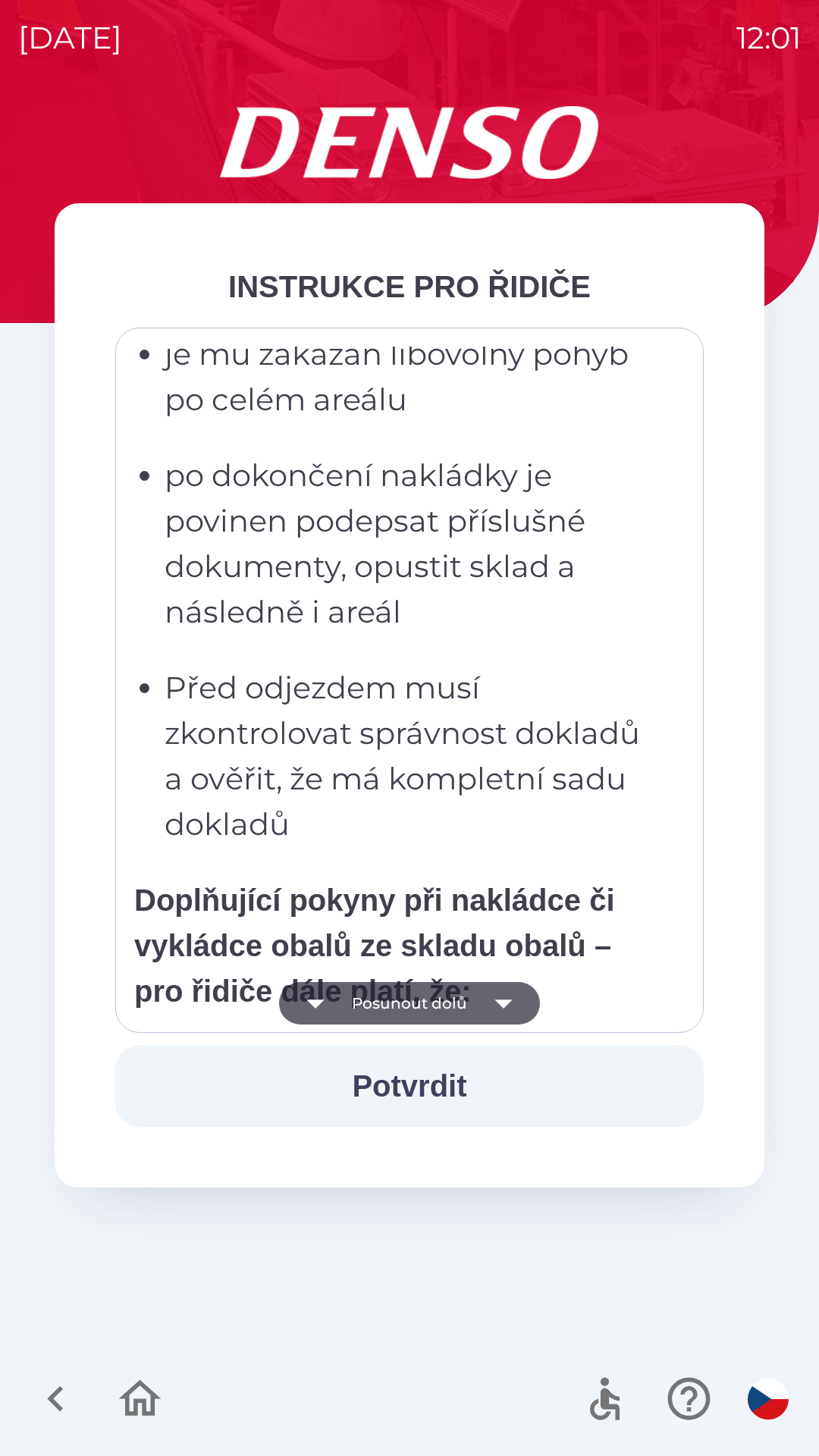
click at [333, 1010] on icon "button" at bounding box center [314, 1003] width 42 height 42
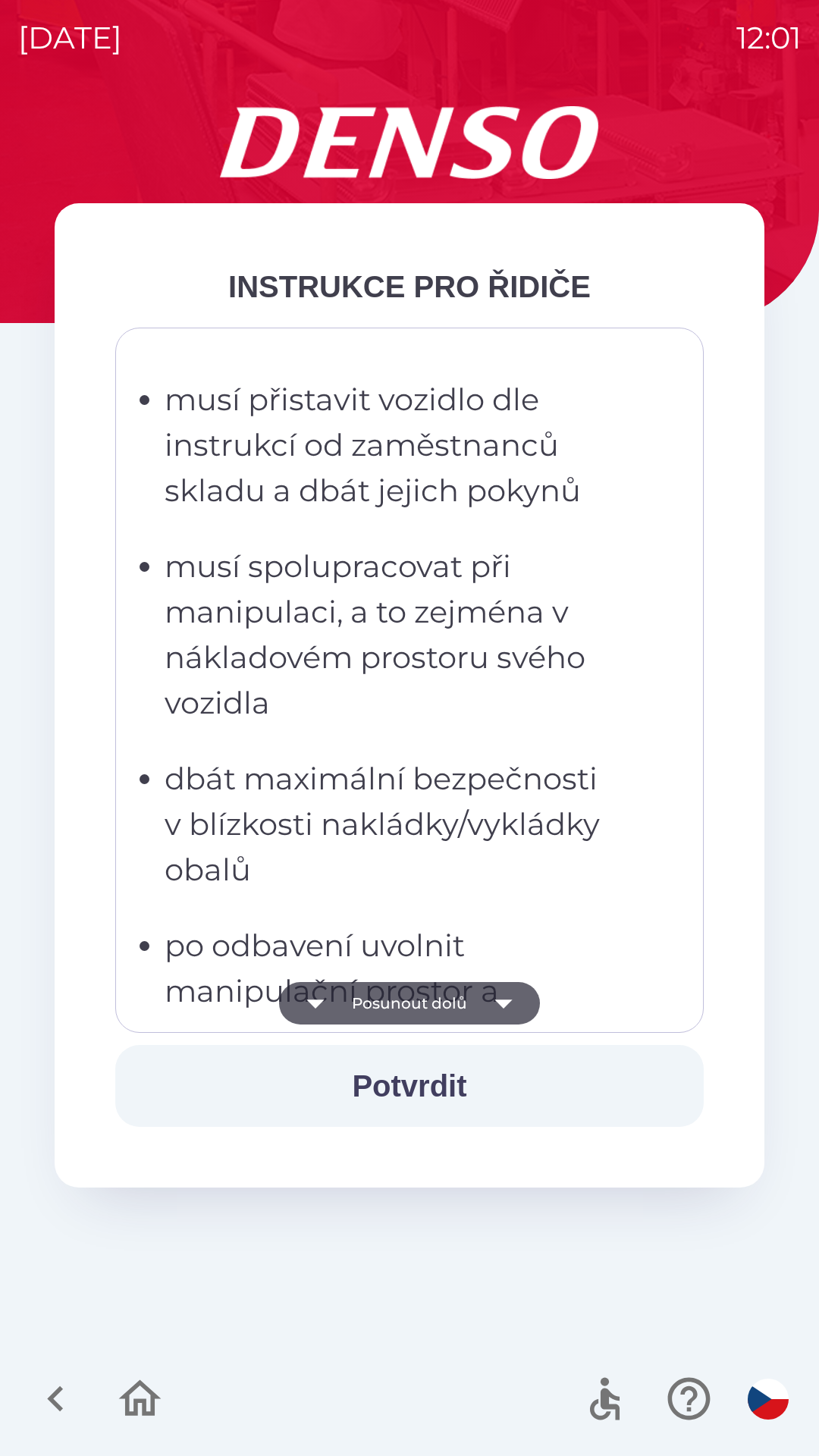
click at [331, 1001] on icon "button" at bounding box center [314, 1003] width 42 height 42
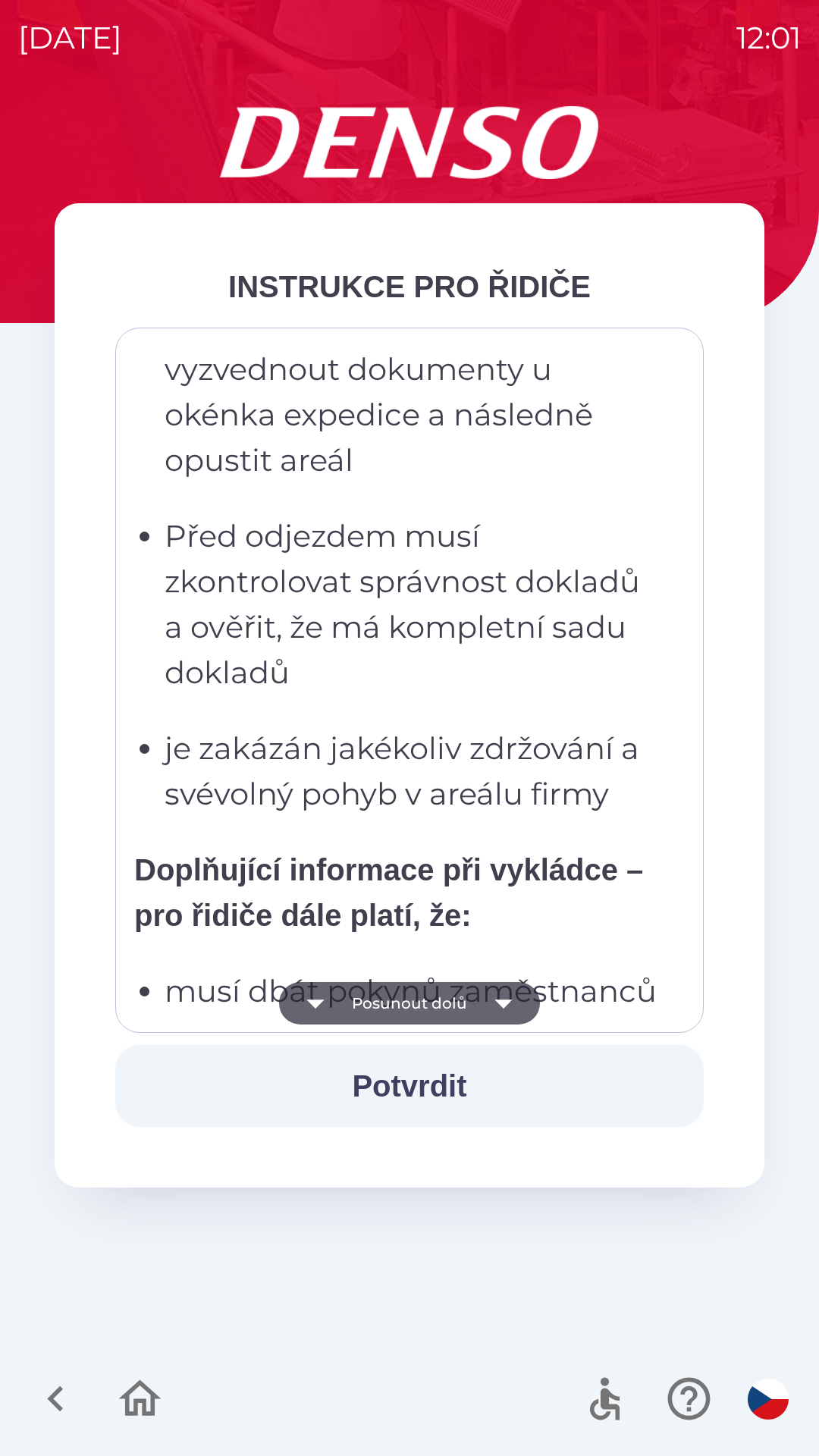
click at [319, 1001] on icon "button" at bounding box center [314, 1004] width 17 height 9
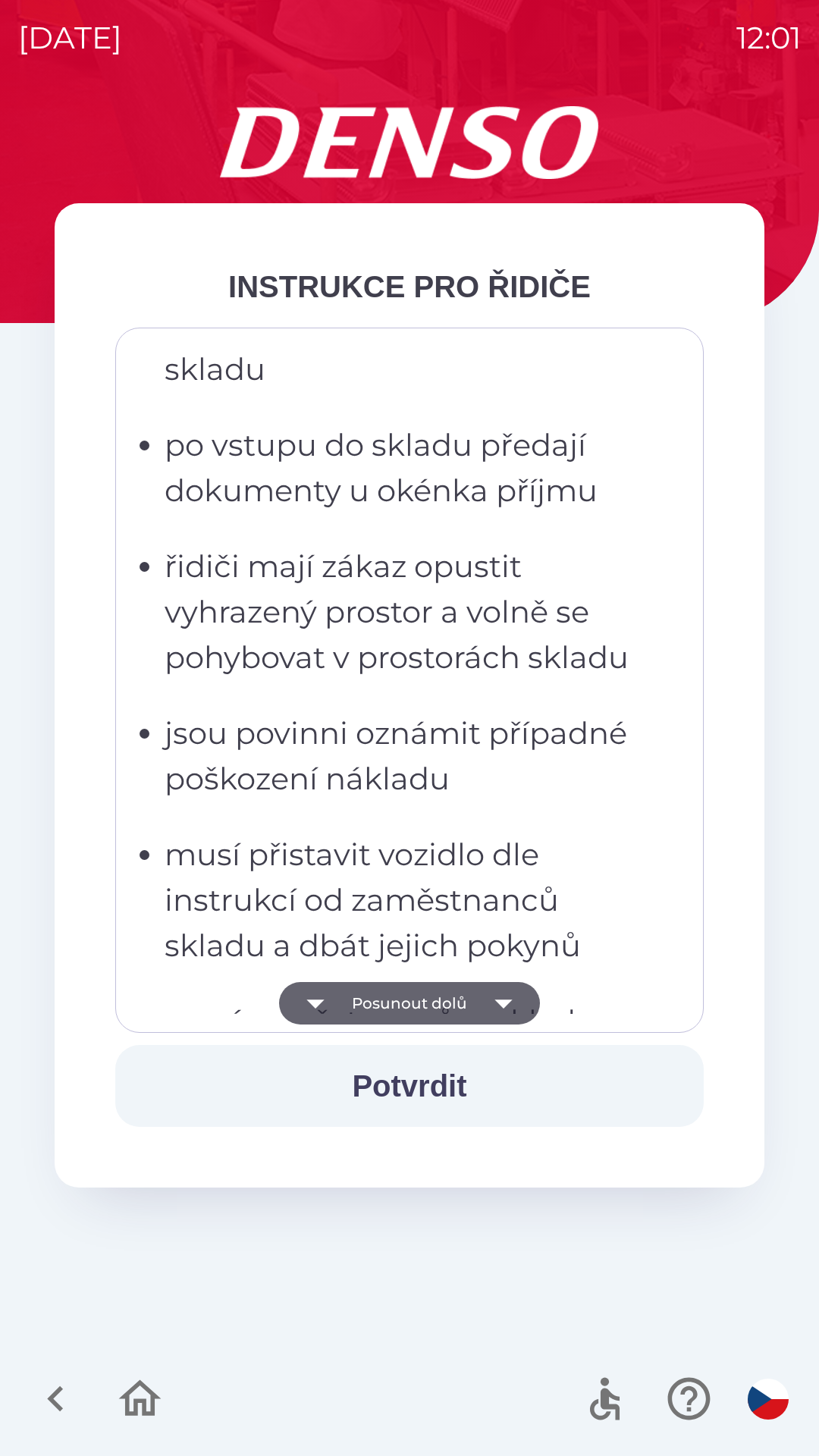
click at [328, 1009] on icon "button" at bounding box center [314, 1003] width 42 height 42
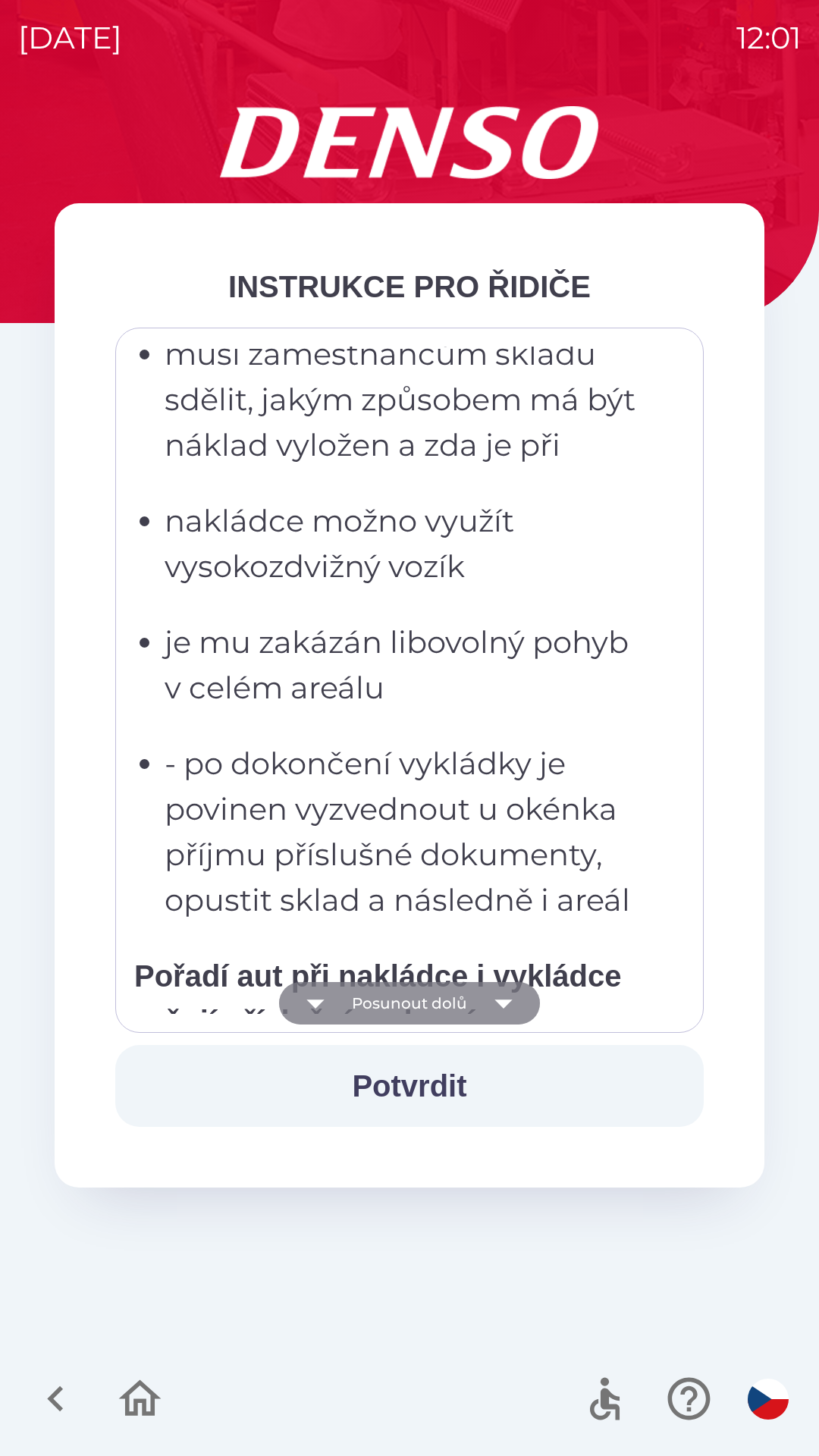
click at [330, 1016] on icon "button" at bounding box center [314, 1003] width 42 height 42
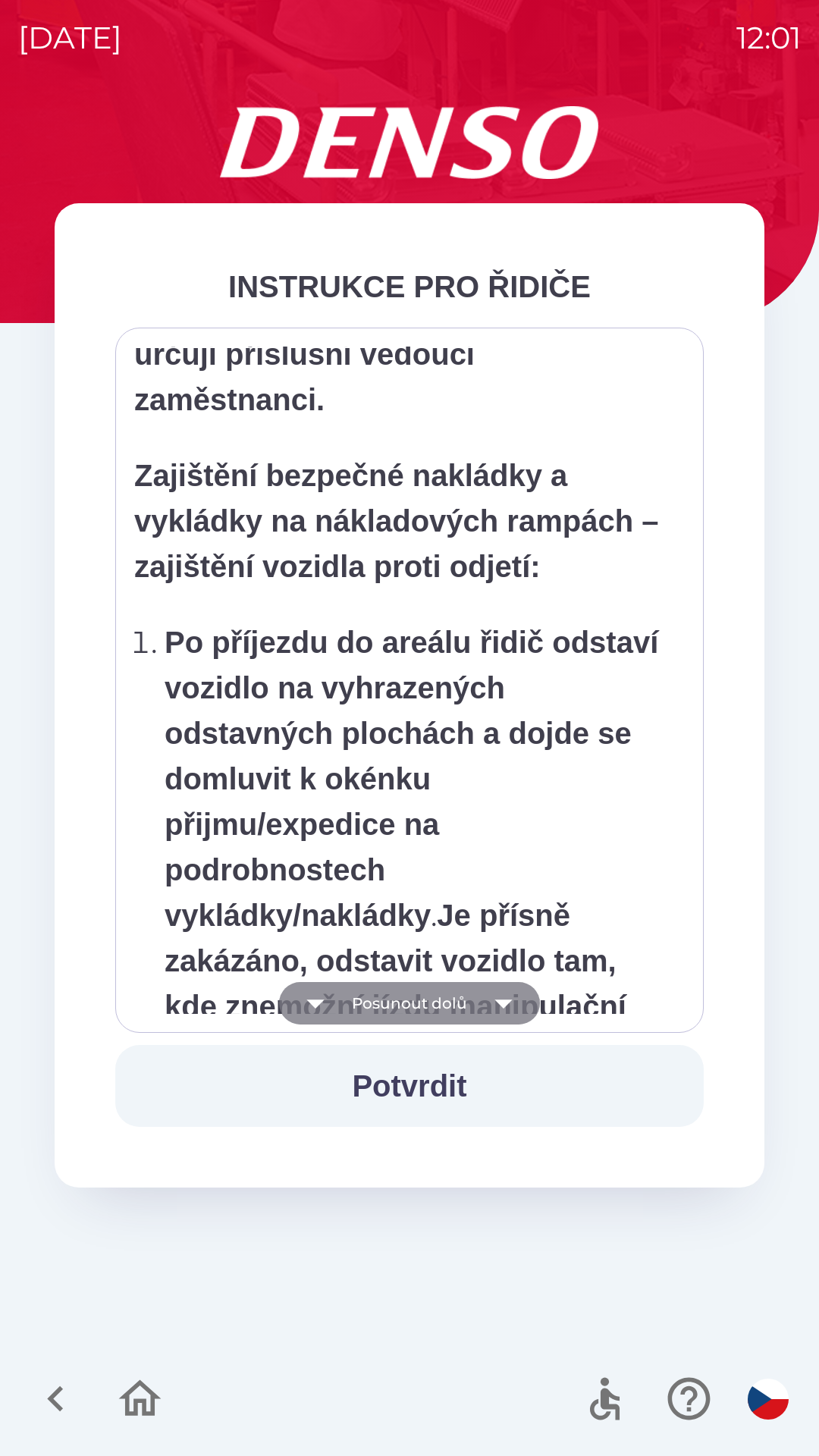
click at [329, 1002] on icon "button" at bounding box center [314, 1003] width 42 height 42
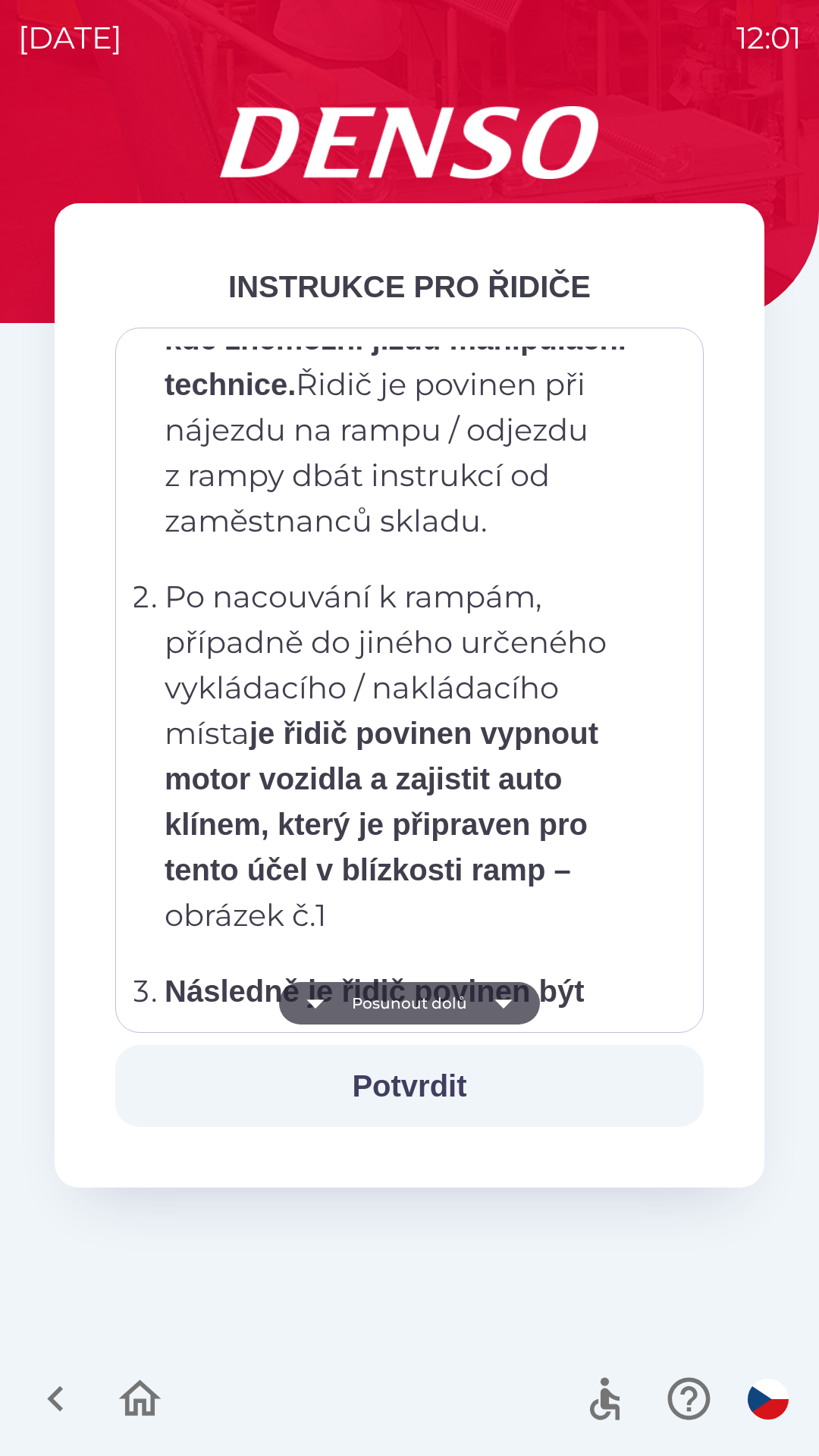
click at [322, 994] on icon "button" at bounding box center [314, 1003] width 42 height 42
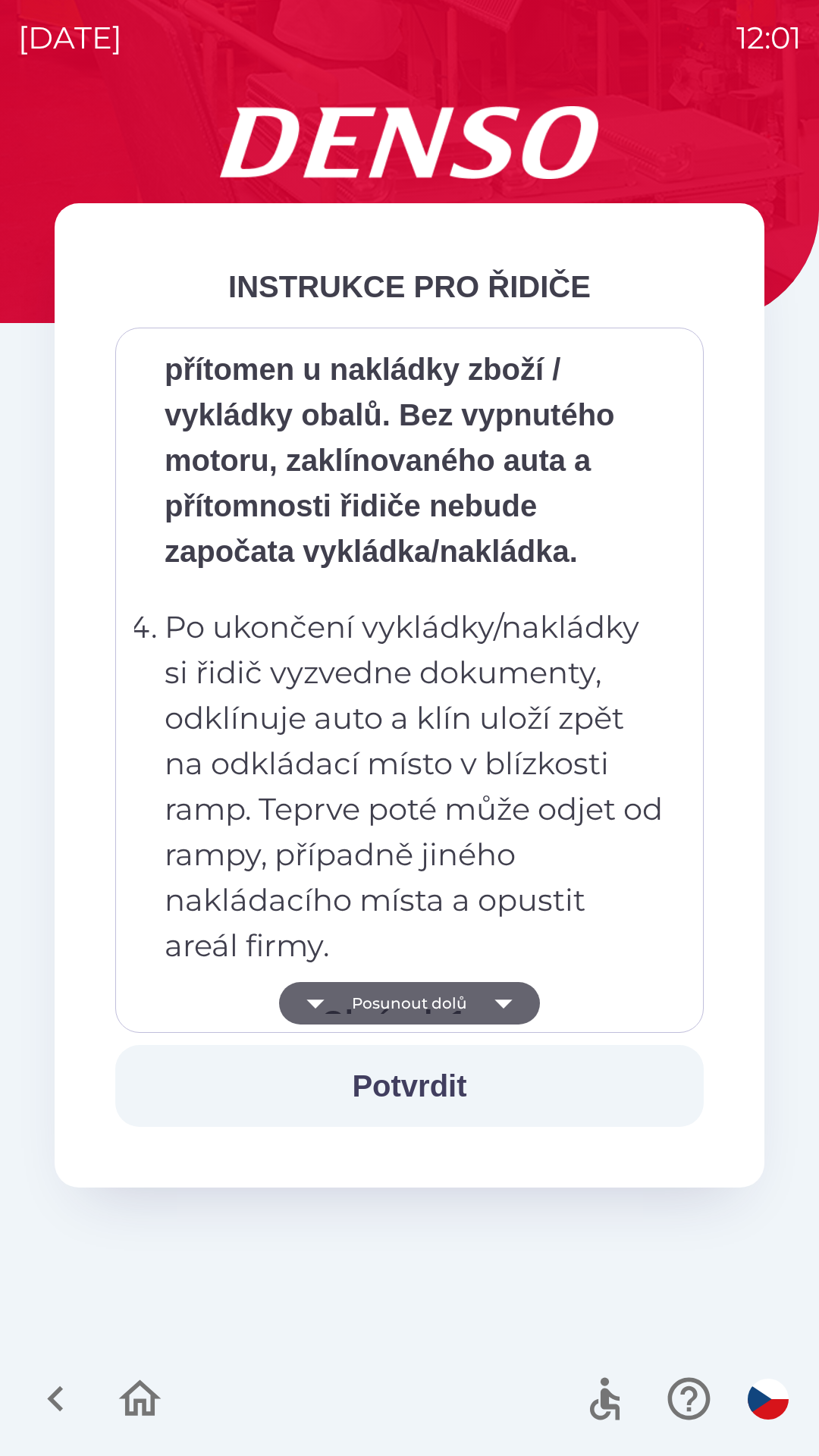
click at [316, 999] on icon "button" at bounding box center [314, 1003] width 42 height 42
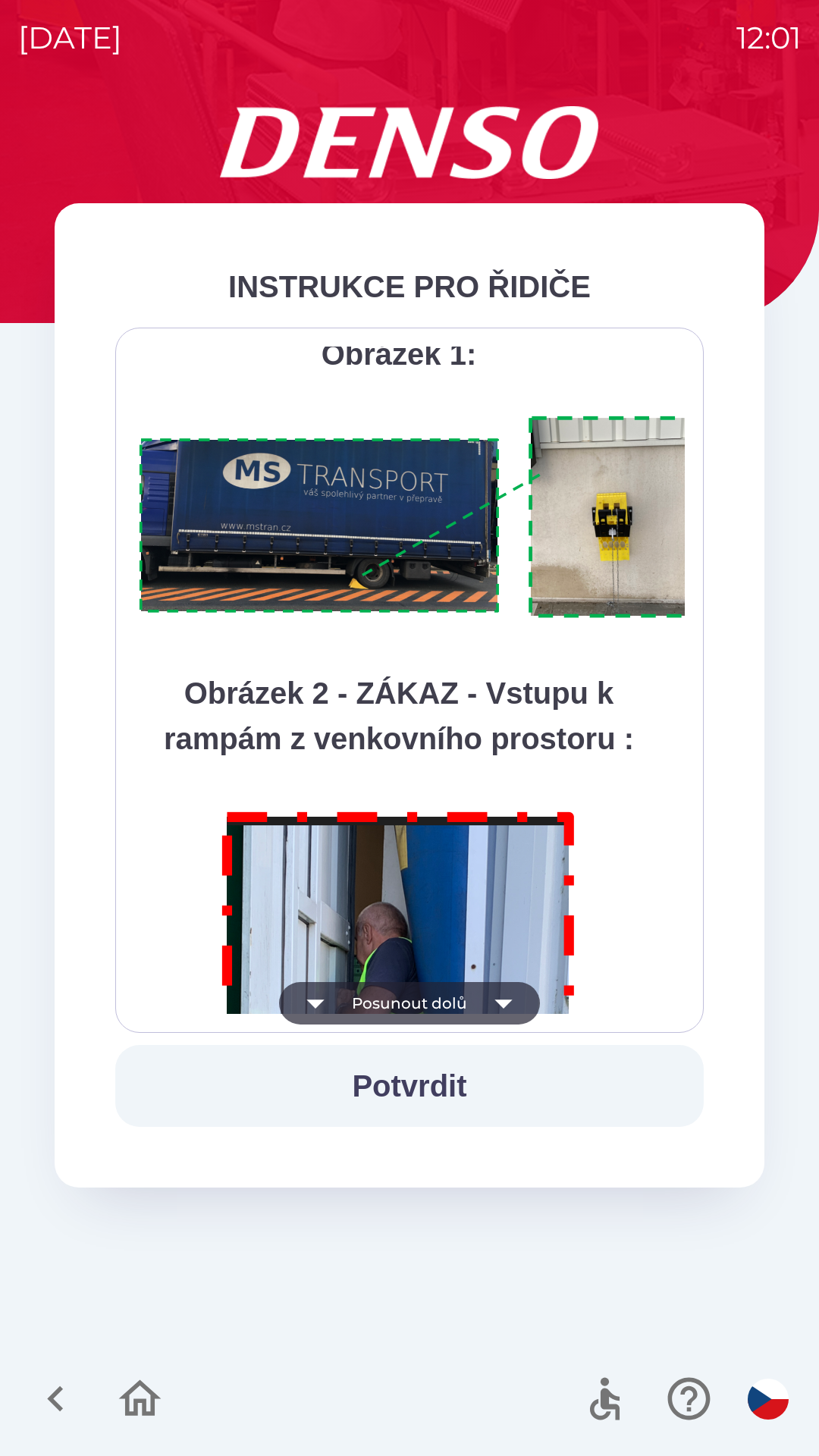
click at [332, 1003] on icon "button" at bounding box center [314, 1003] width 42 height 42
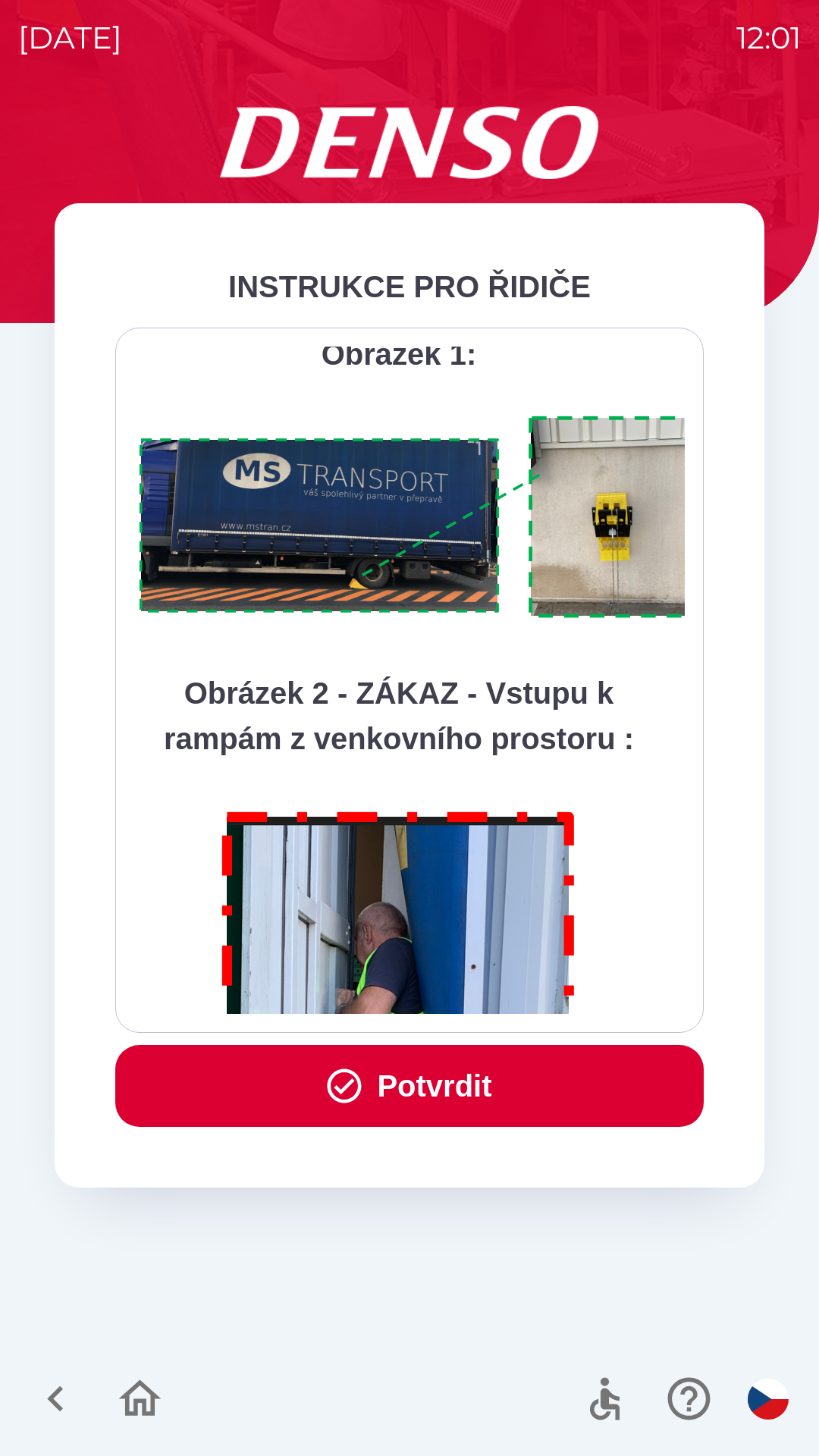
scroll to position [8520, 0]
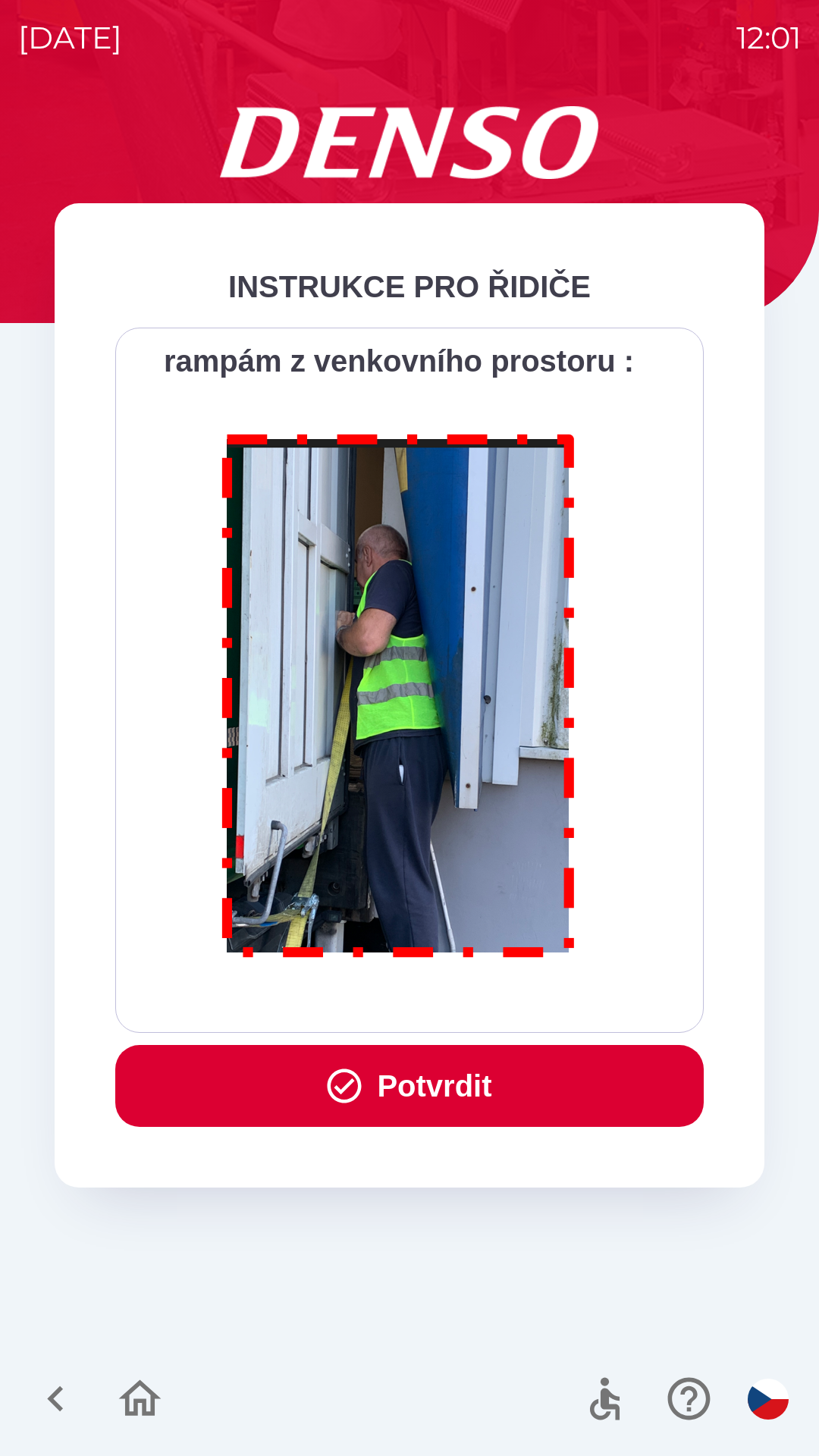
click at [403, 1077] on button "Potvrdit" at bounding box center [409, 1085] width 588 height 82
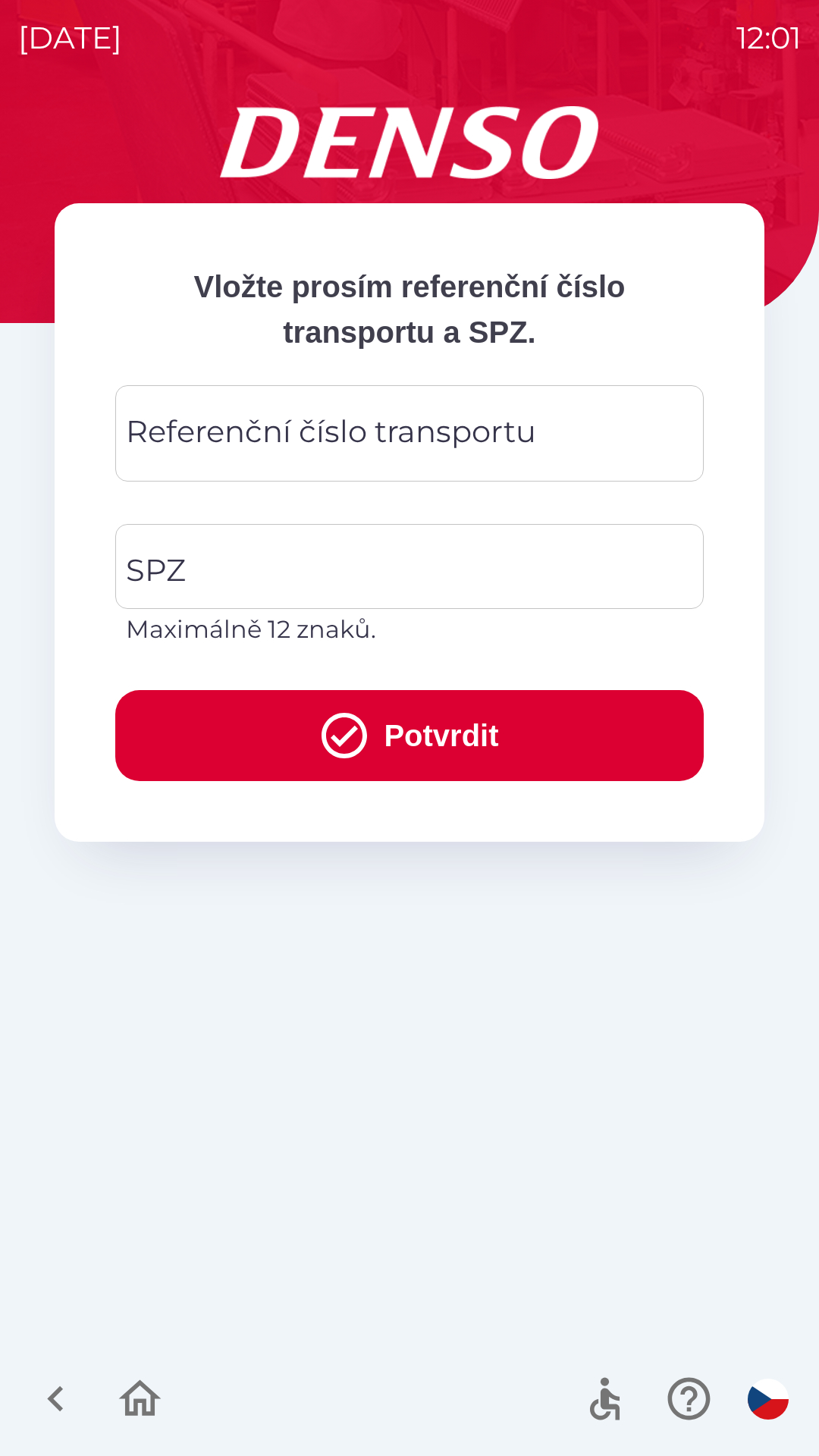
click at [214, 447] on div "Referenční číslo transportu Referenční číslo transportu" at bounding box center [409, 432] width 588 height 96
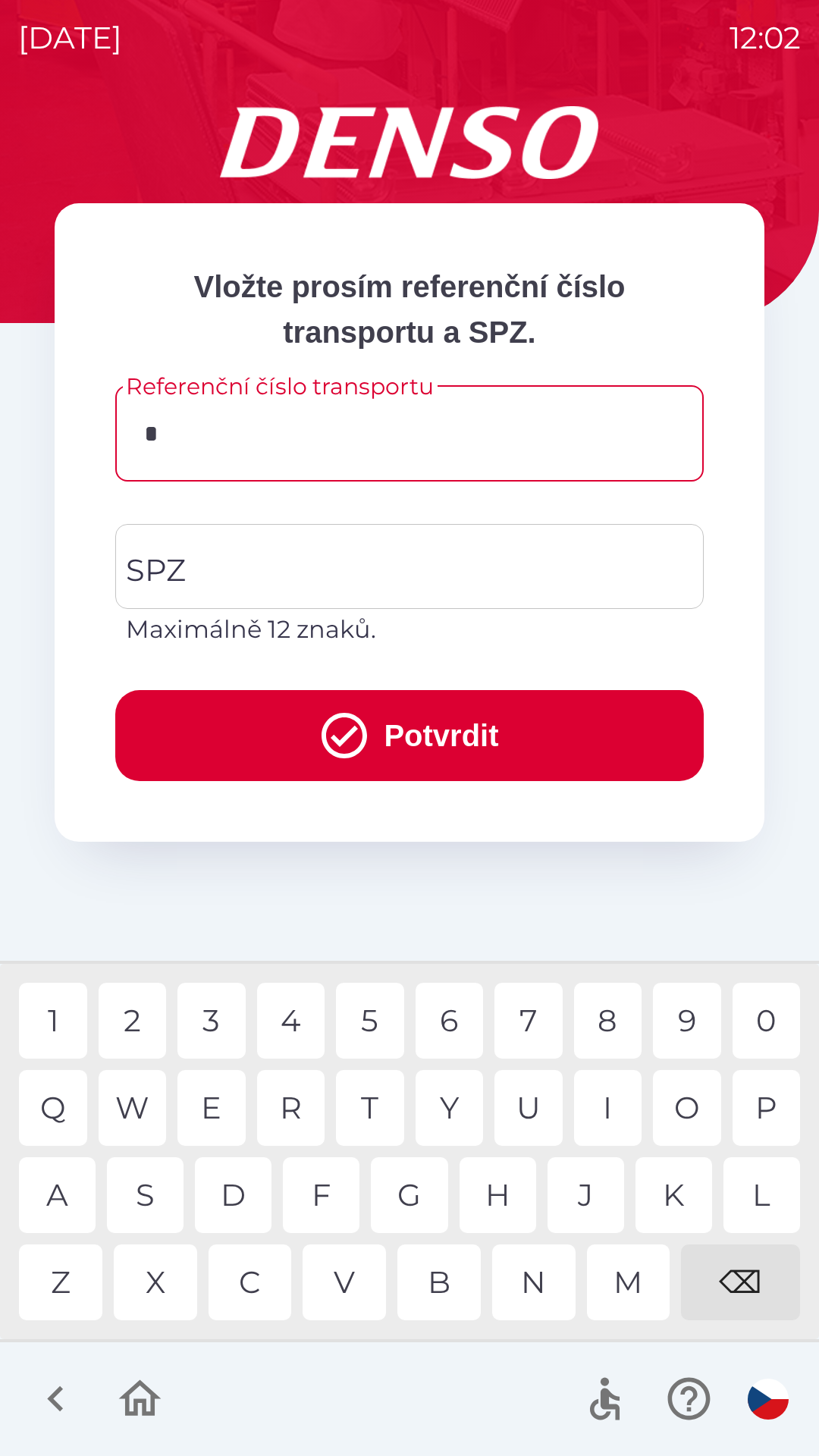
click at [219, 1020] on div "3" at bounding box center [212, 1020] width 68 height 76
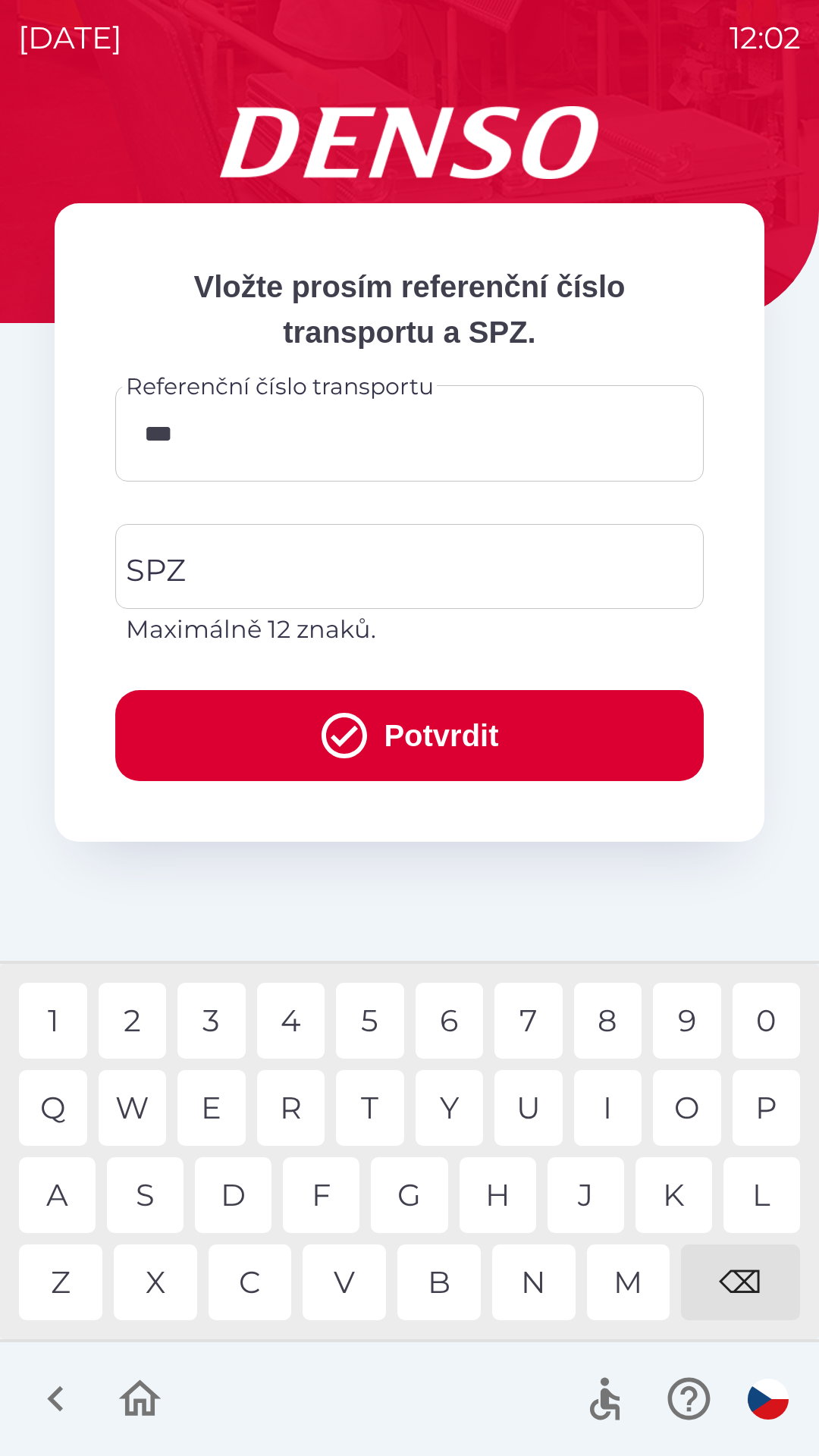
click at [287, 1024] on div "4" at bounding box center [291, 1020] width 68 height 76
click at [609, 1021] on div "8" at bounding box center [608, 1020] width 68 height 76
click at [66, 1016] on div "1" at bounding box center [53, 1020] width 68 height 76
type input "******"
click at [208, 568] on input "SPZ" at bounding box center [397, 566] width 552 height 71
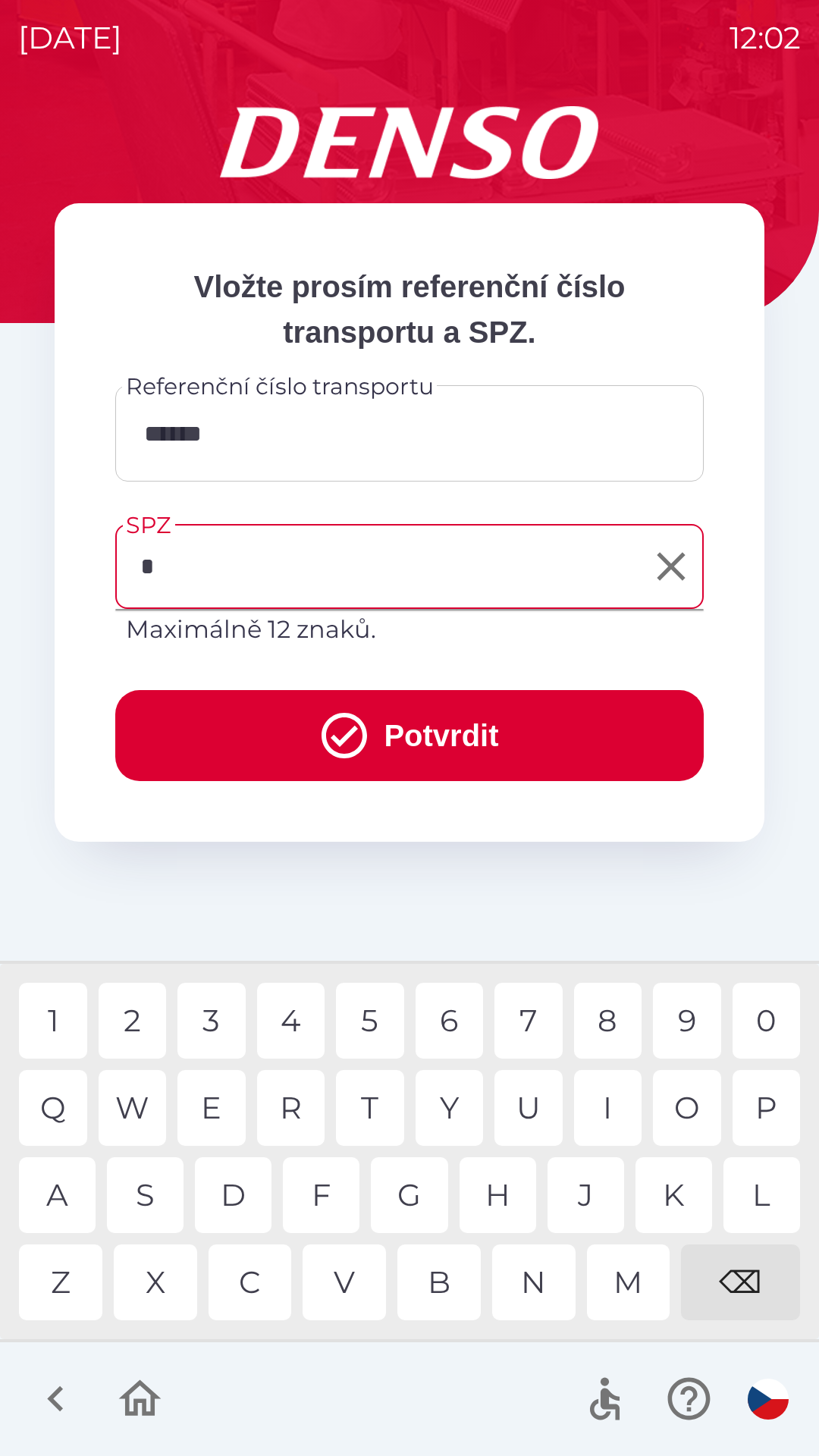
click at [530, 1011] on div "7" at bounding box center [529, 1020] width 68 height 76
click at [56, 1016] on div "1" at bounding box center [53, 1020] width 68 height 76
click at [539, 1016] on div "7" at bounding box center [529, 1020] width 68 height 76
type input "*******"
click at [62, 1020] on div "1" at bounding box center [53, 1020] width 68 height 76
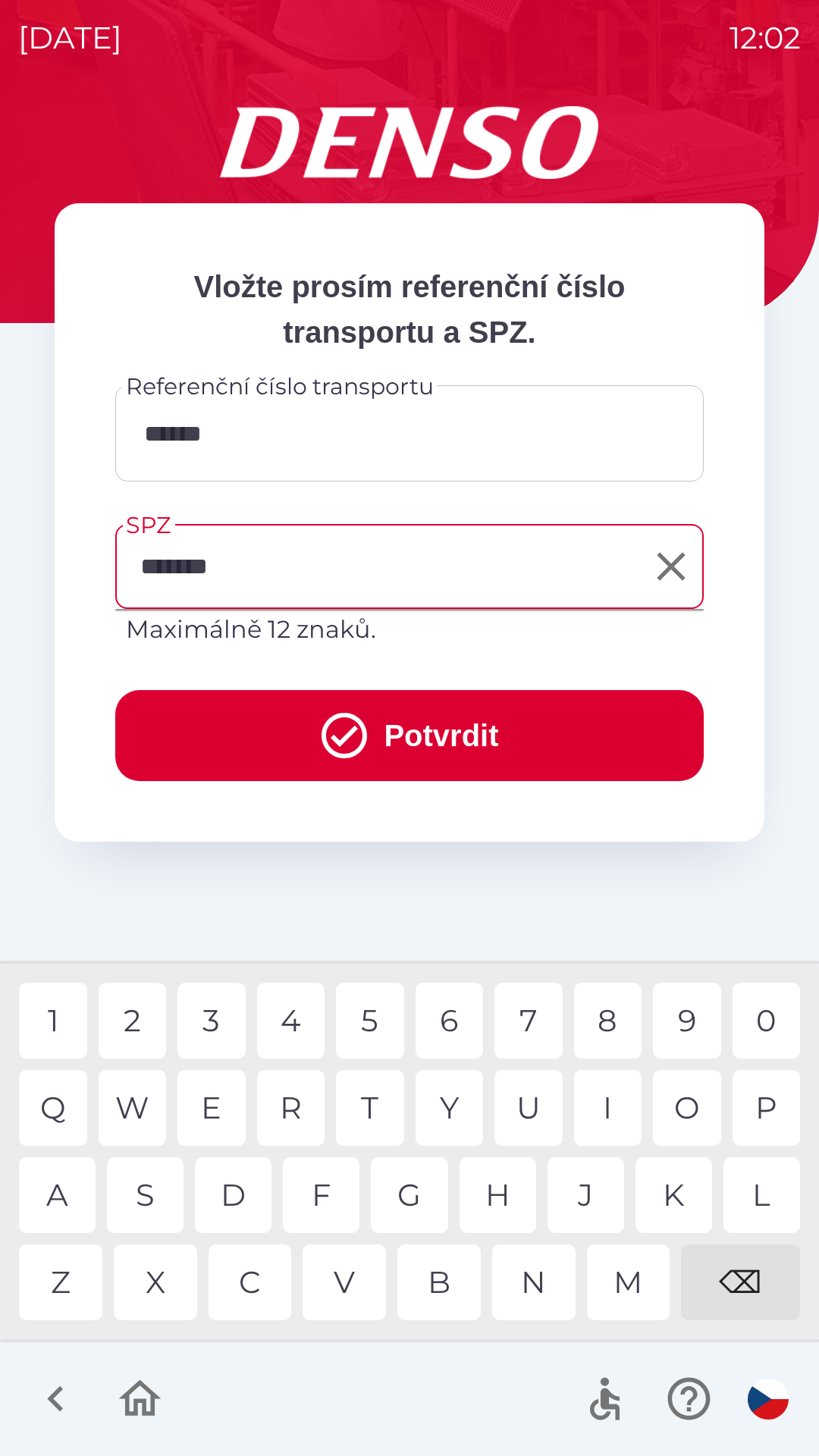
click at [327, 721] on icon "submit" at bounding box center [344, 735] width 45 height 45
